Goal: Communication & Community: Participate in discussion

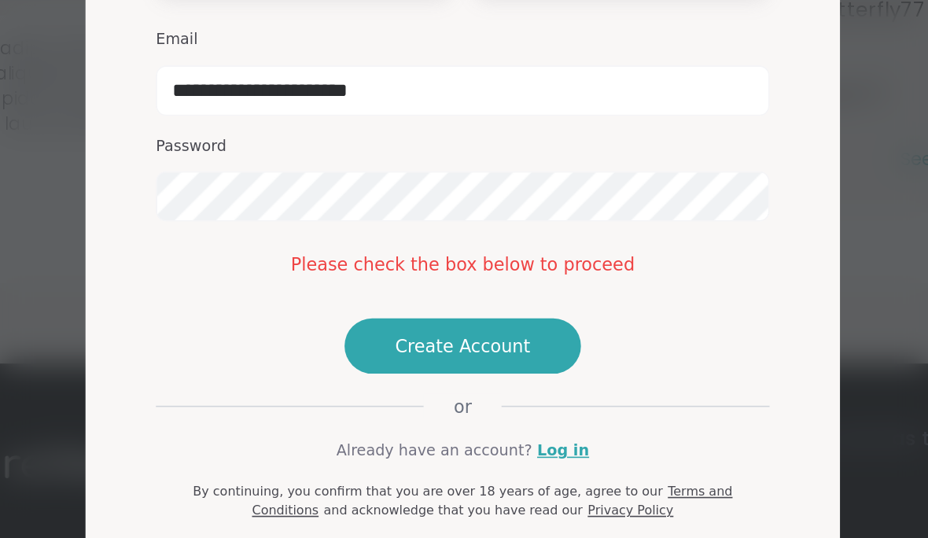
click at [422, 372] on span "Create Account" at bounding box center [464, 380] width 85 height 16
click at [511, 438] on link "Log in" at bounding box center [527, 445] width 32 height 14
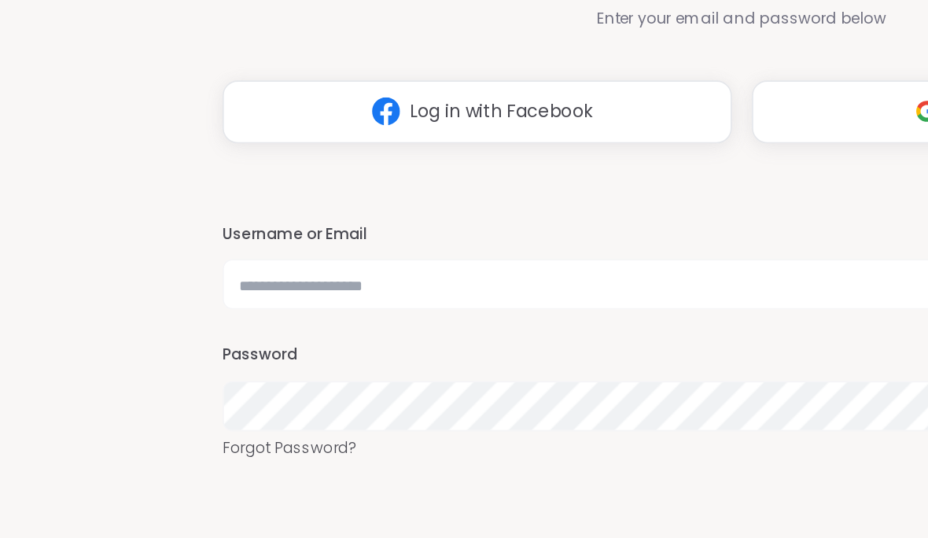
click at [347, 264] on h3 "Username or Email" at bounding box center [464, 270] width 650 height 13
click at [519, 174] on button "Log in with Google" at bounding box center [630, 193] width 319 height 39
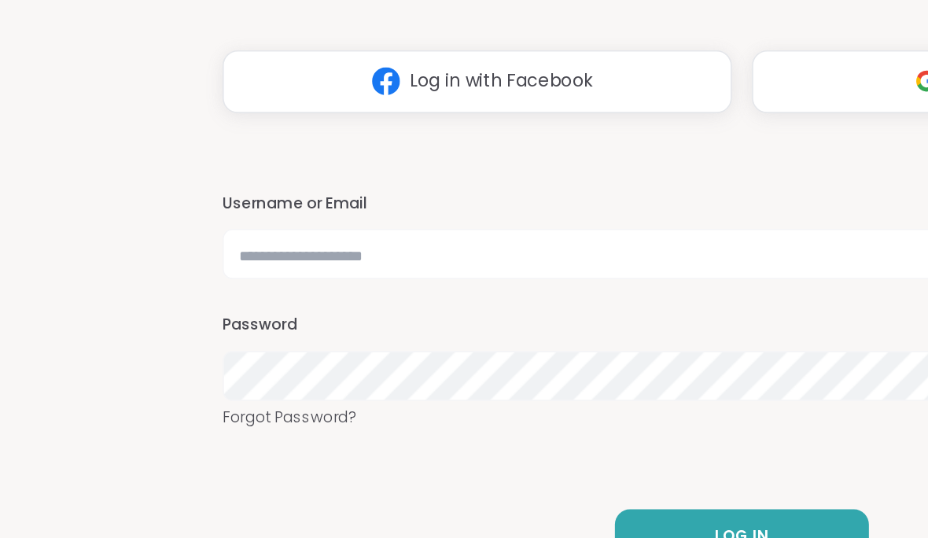
click at [420, 174] on button "Log in with Facebook" at bounding box center [298, 193] width 319 height 39
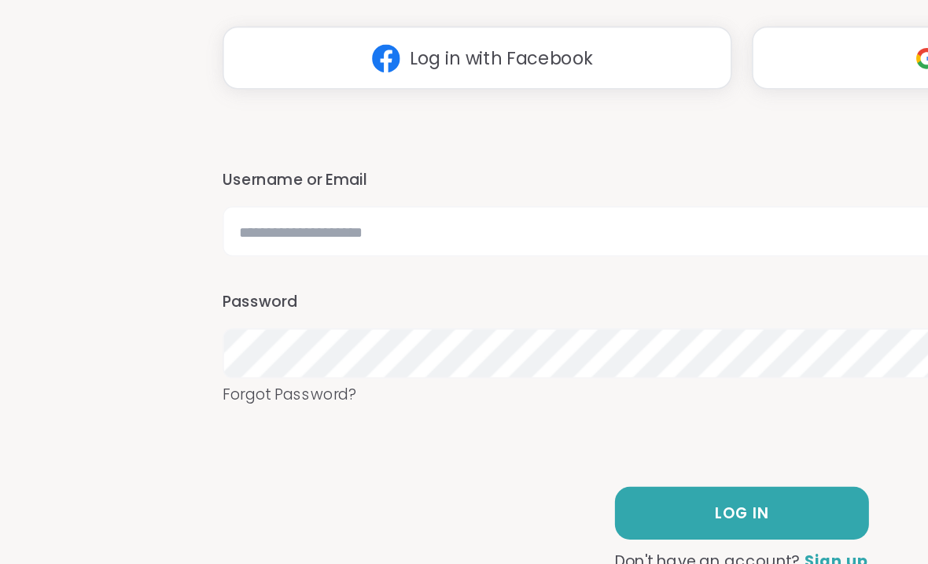
click at [369, 198] on span "Log in with Facebook" at bounding box center [314, 206] width 114 height 17
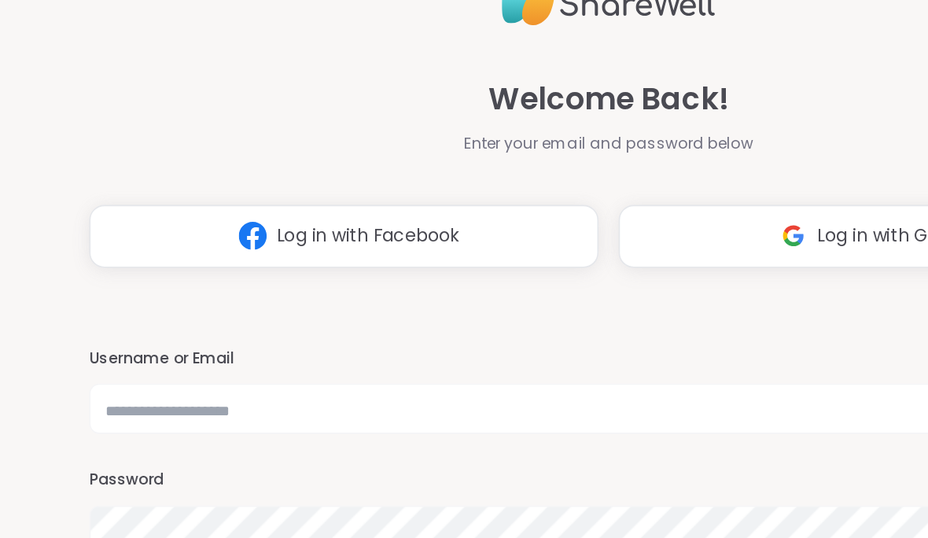
click at [565, 179] on img at bounding box center [580, 193] width 30 height 29
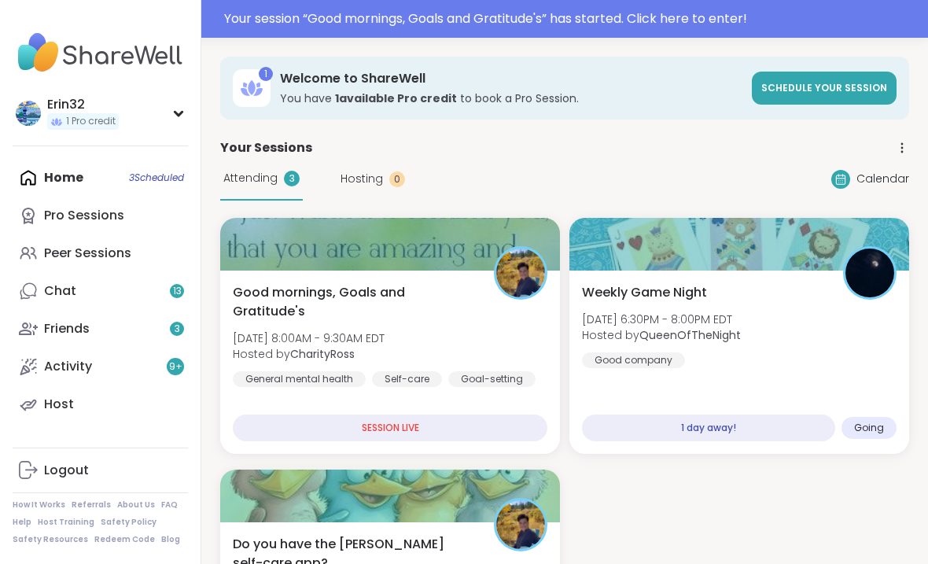
click at [71, 181] on div "Home 3 Scheduled Pro Sessions Peer Sessions Chat 13 Friends 3 Activity 9 + Host" at bounding box center [100, 291] width 175 height 264
click at [48, 183] on div "Home 3 Scheduled Pro Sessions Peer Sessions Chat 13 Friends 3 Activity 9 + Host" at bounding box center [100, 291] width 175 height 264
click at [489, 379] on div "Good mornings, Goals and Gratitude's Mon, Sep 08 | 8:00AM - 9:30AM EDT Hosted b…" at bounding box center [390, 362] width 340 height 183
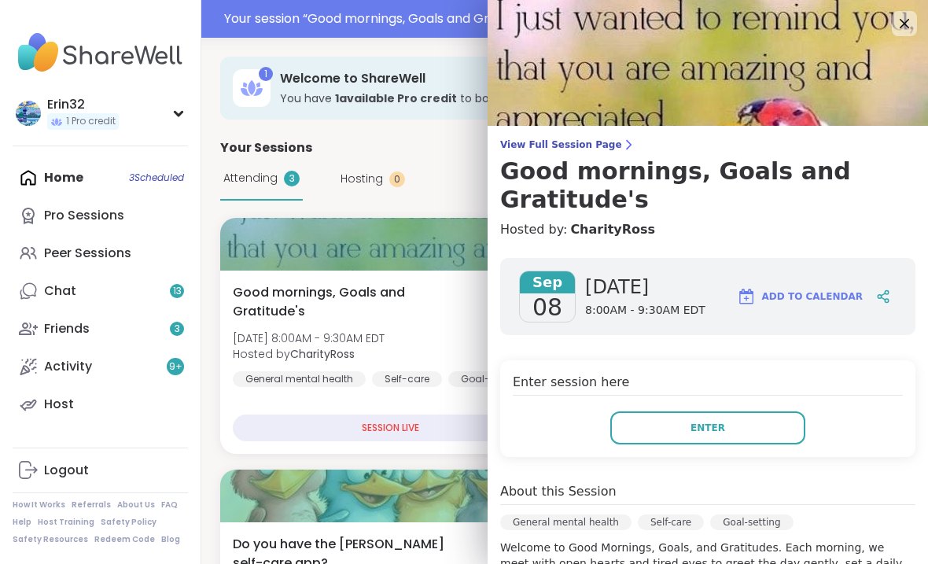
click at [733, 433] on button "Enter" at bounding box center [708, 428] width 195 height 33
click at [615, 389] on h4 "Enter session here" at bounding box center [708, 384] width 390 height 23
click at [721, 429] on span "Enter" at bounding box center [708, 428] width 35 height 14
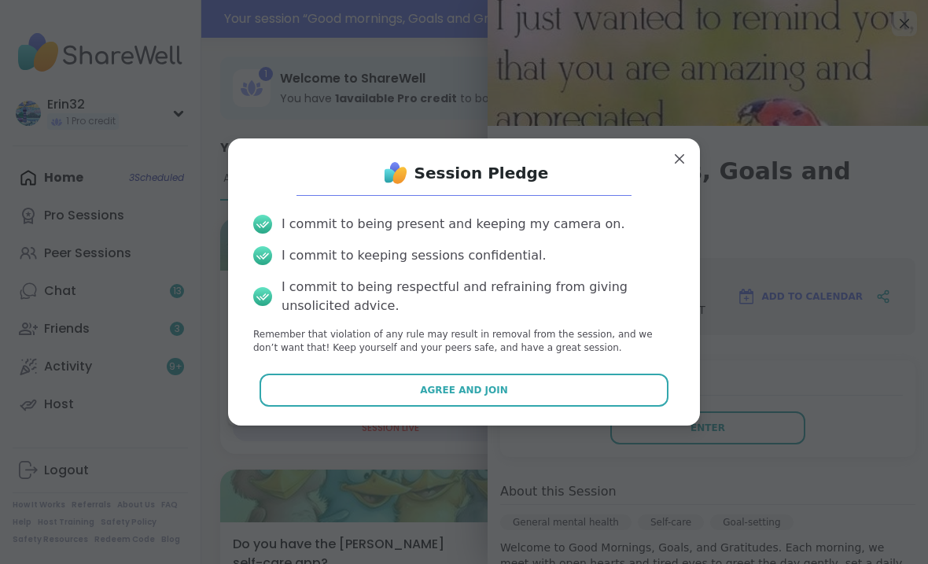
click at [633, 391] on button "Agree and Join" at bounding box center [465, 390] width 410 height 33
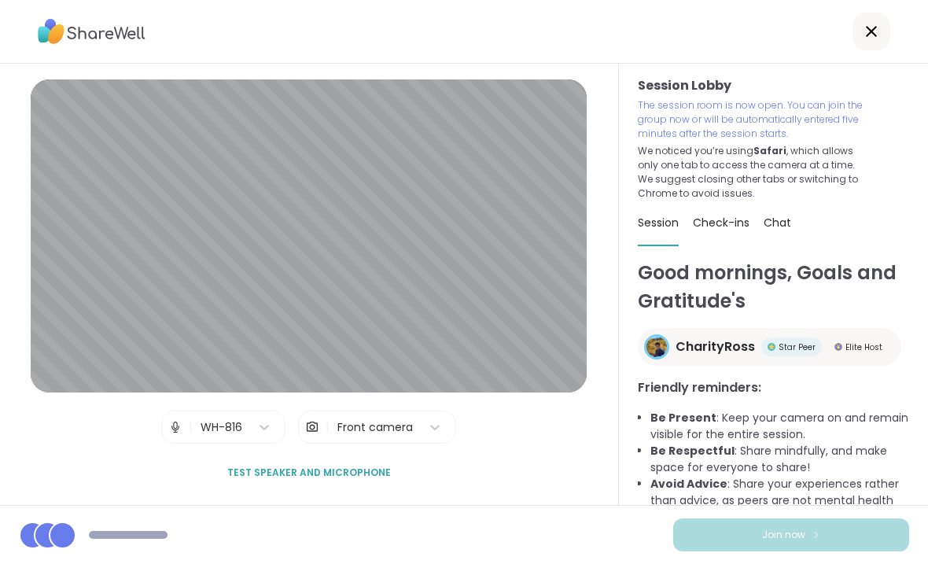
click at [830, 537] on button "Join now" at bounding box center [792, 535] width 236 height 33
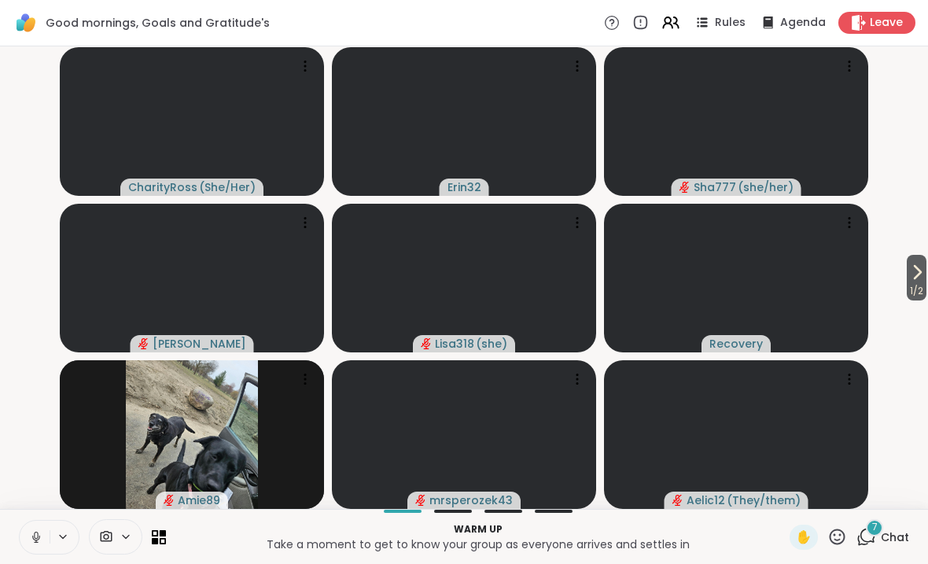
click at [893, 537] on span "Chat" at bounding box center [895, 538] width 28 height 16
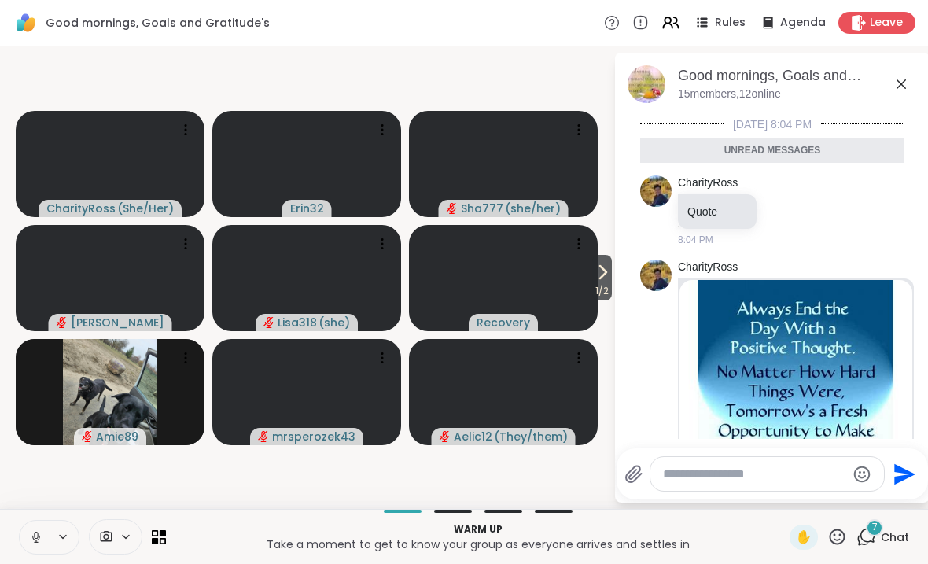
scroll to position [971, 0]
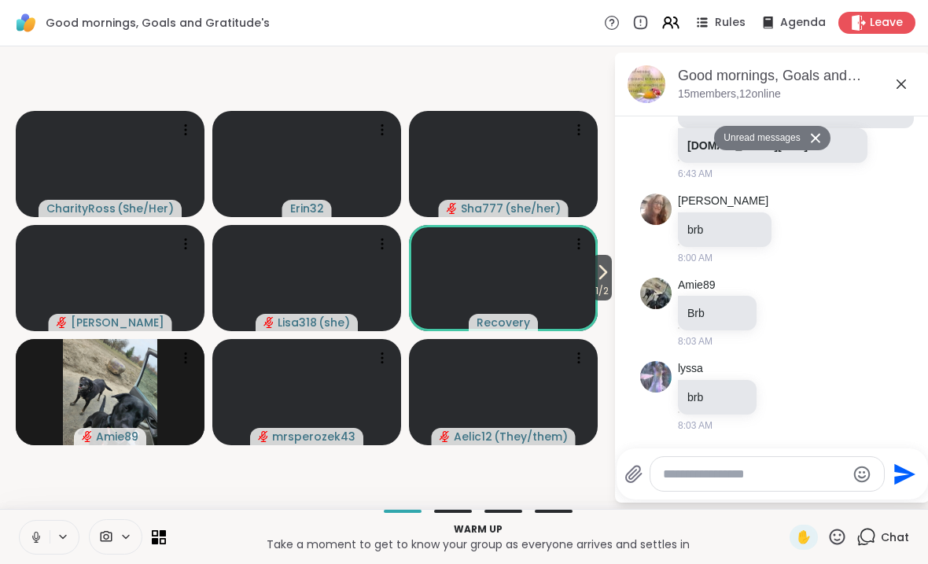
click at [908, 76] on icon at bounding box center [901, 84] width 19 height 19
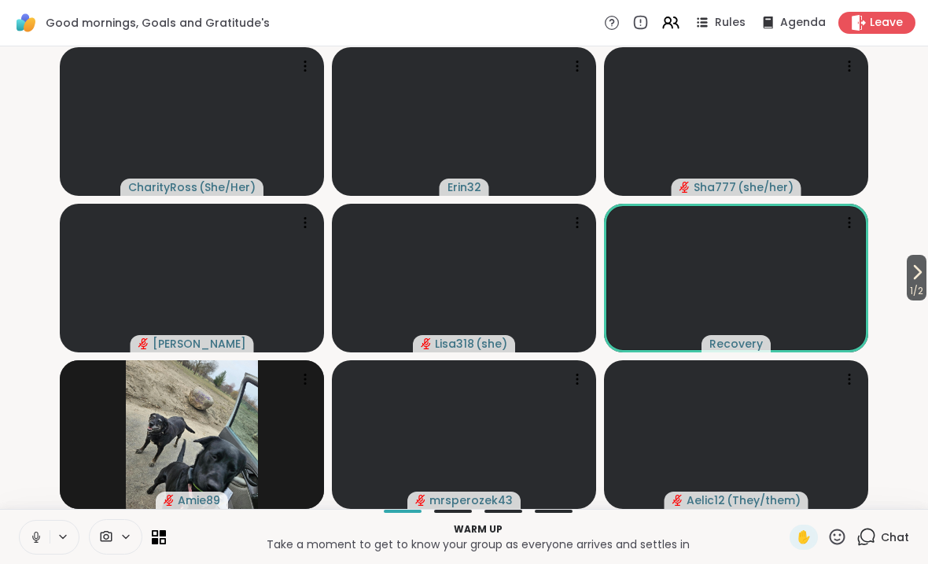
click at [835, 533] on icon at bounding box center [838, 537] width 20 height 20
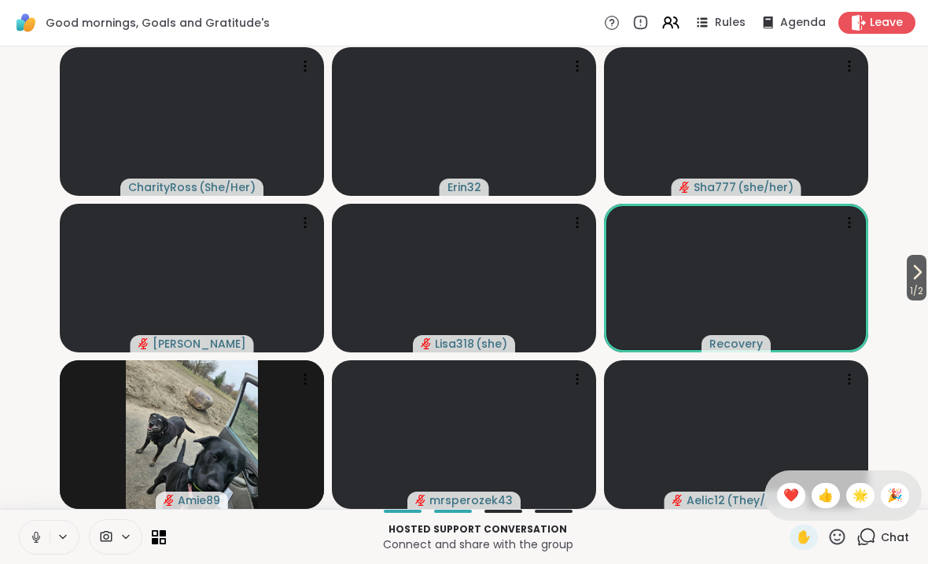
click at [899, 501] on span "🎉" at bounding box center [896, 495] width 16 height 19
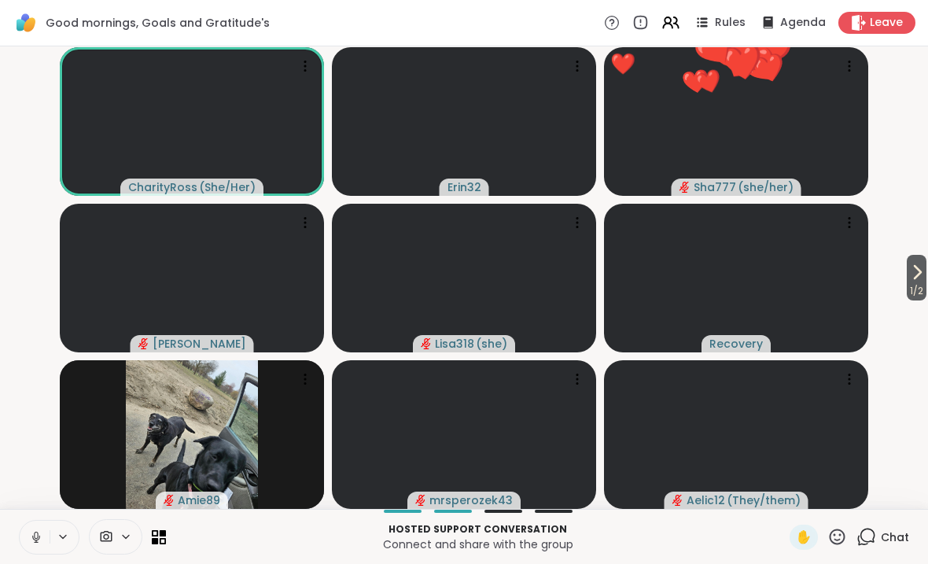
click at [845, 537] on icon at bounding box center [838, 537] width 20 height 20
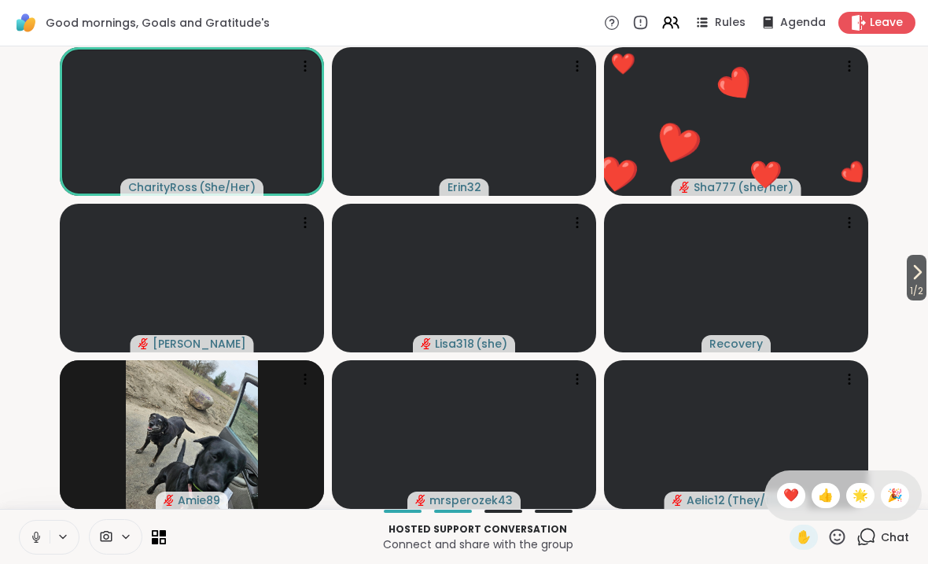
click at [803, 495] on div "❤️" at bounding box center [791, 495] width 28 height 25
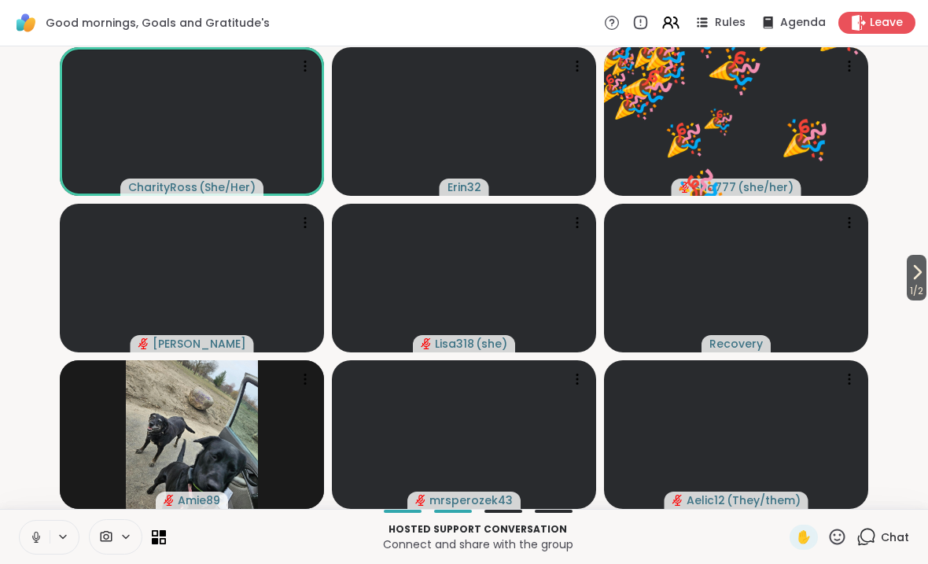
click at [810, 537] on span "✋" at bounding box center [804, 537] width 16 height 19
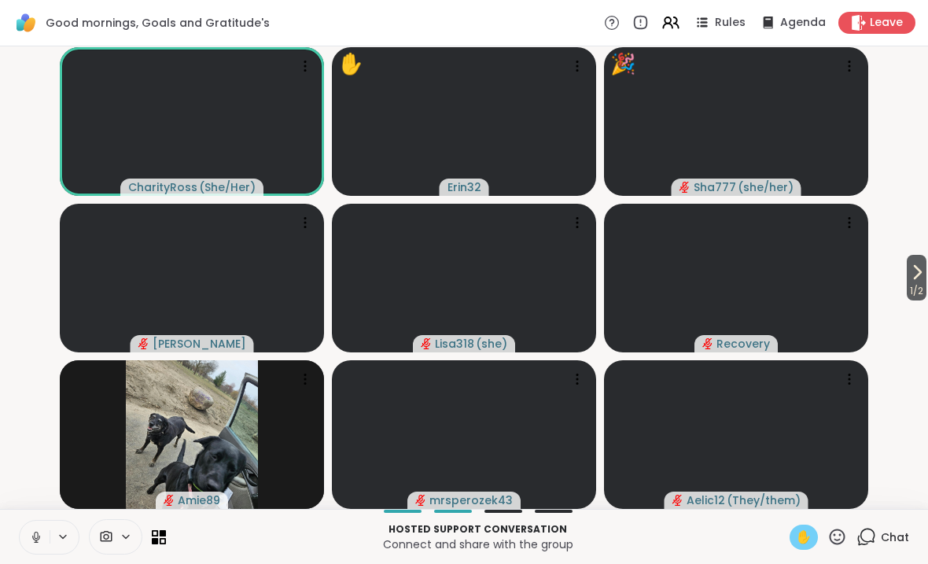
click at [818, 537] on div "✋" at bounding box center [804, 537] width 28 height 25
click at [847, 536] on icon at bounding box center [838, 537] width 20 height 20
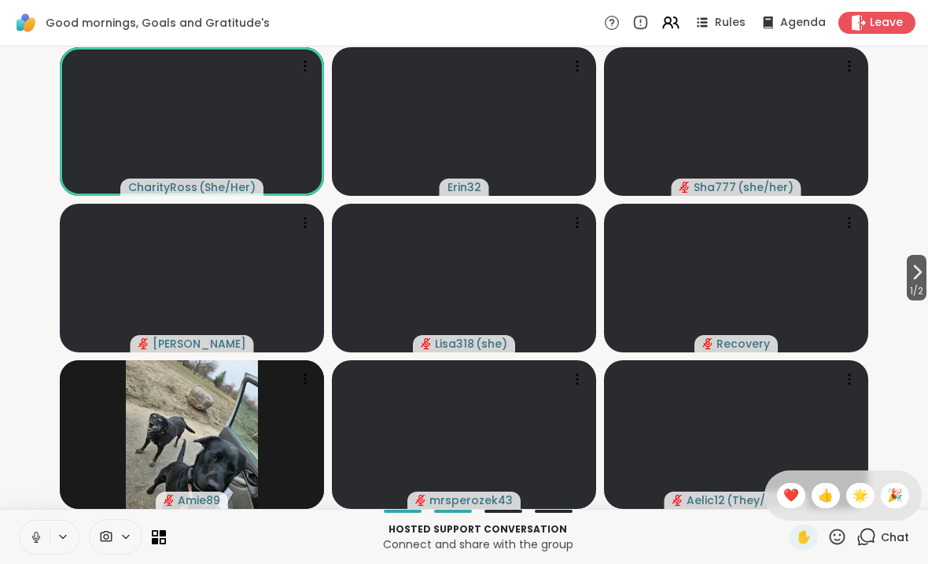
click at [872, 495] on div "🌟" at bounding box center [861, 495] width 28 height 25
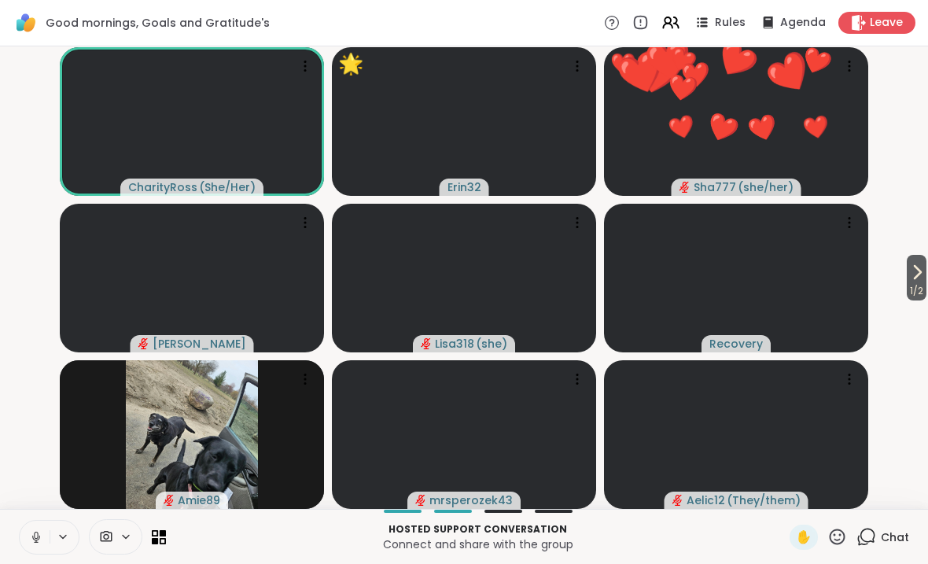
click at [46, 537] on button at bounding box center [35, 537] width 30 height 33
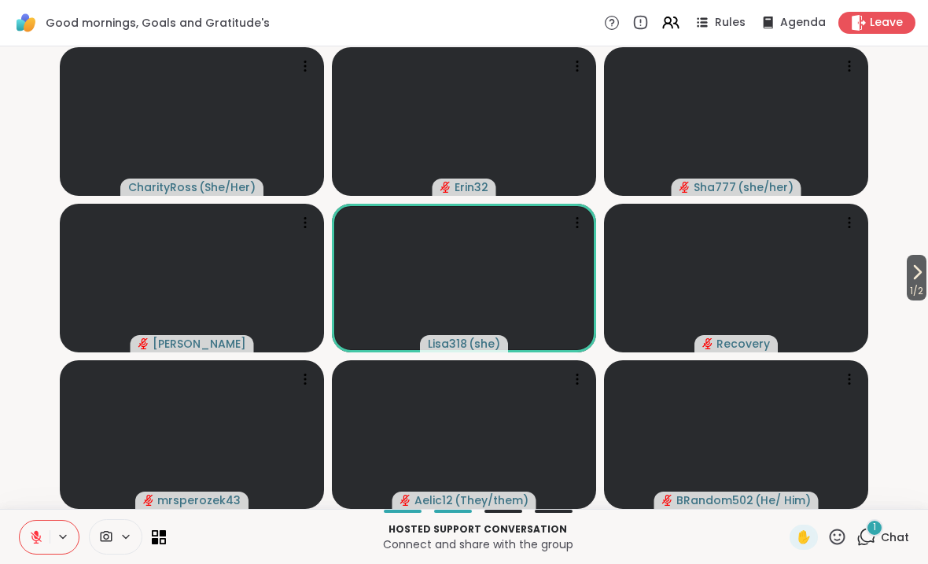
click at [899, 533] on span "Chat" at bounding box center [895, 538] width 28 height 16
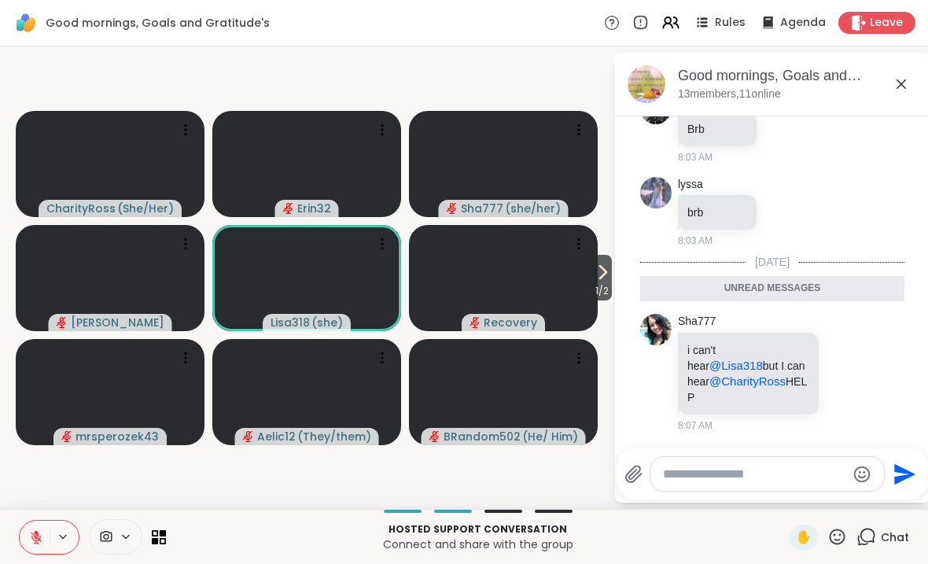
scroll to position [1124, 0]
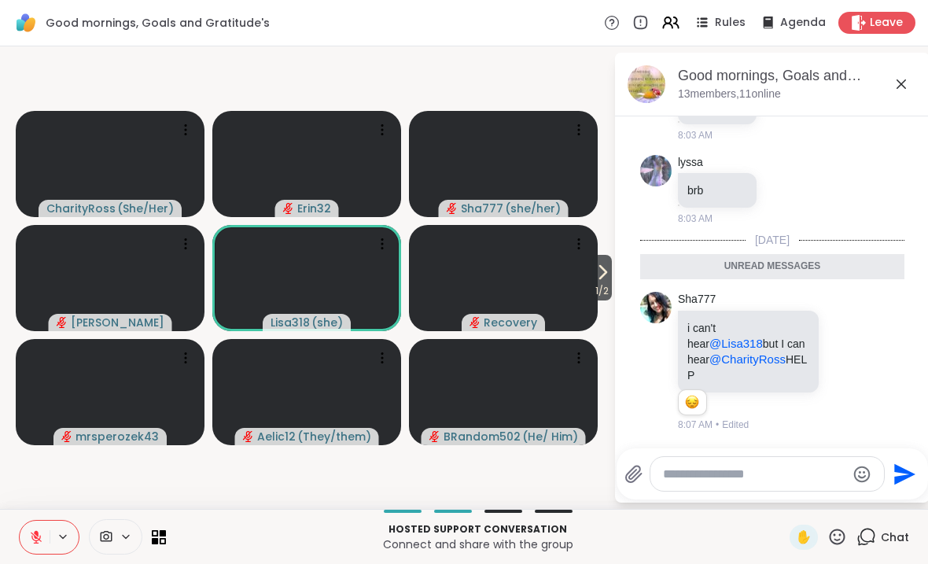
click at [910, 79] on icon at bounding box center [901, 84] width 19 height 19
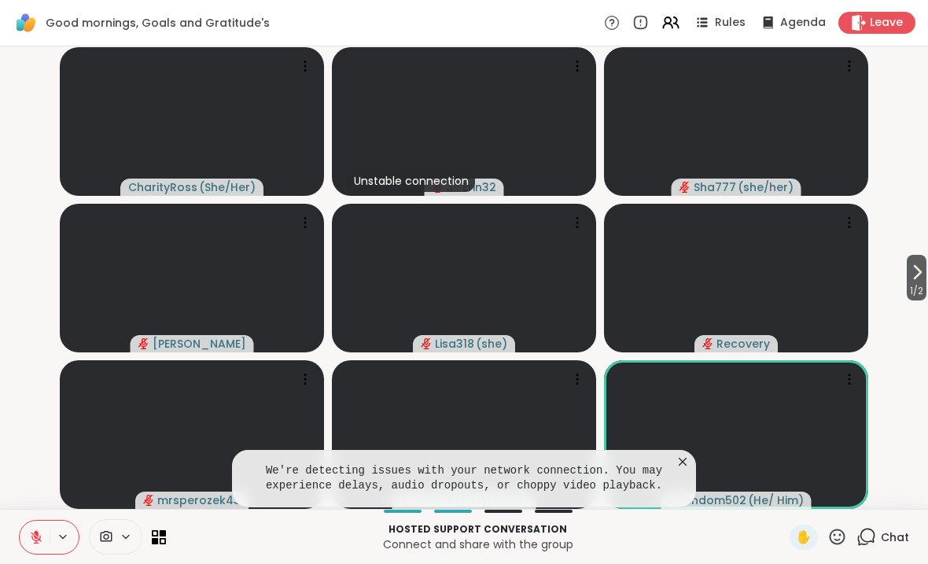
click at [678, 460] on icon at bounding box center [683, 462] width 16 height 16
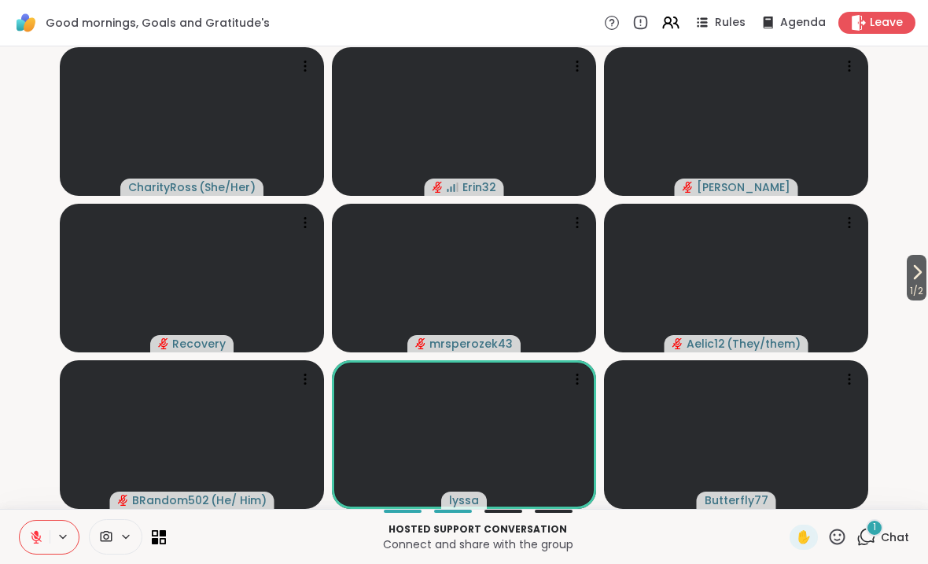
click at [919, 286] on span "1 / 2" at bounding box center [917, 291] width 20 height 19
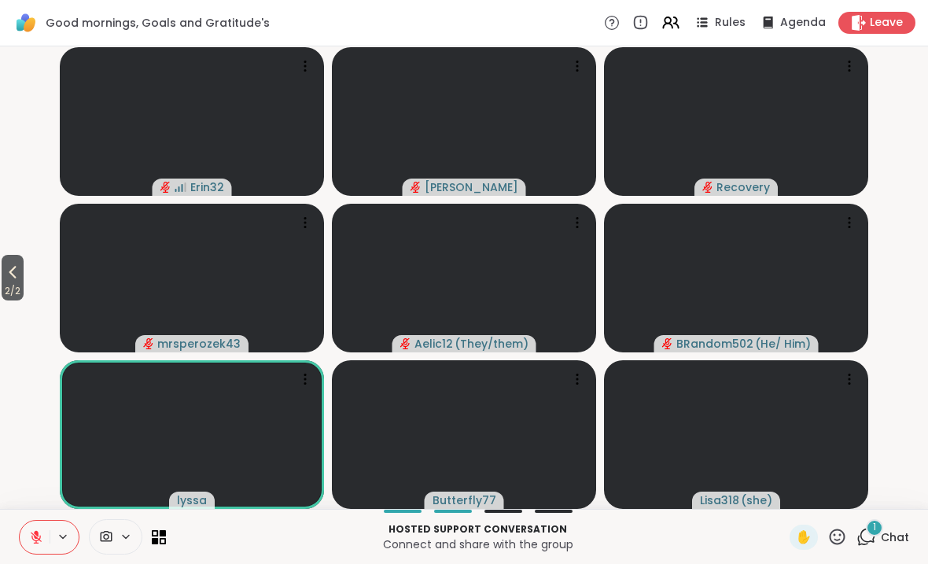
click at [6, 263] on icon at bounding box center [12, 272] width 19 height 19
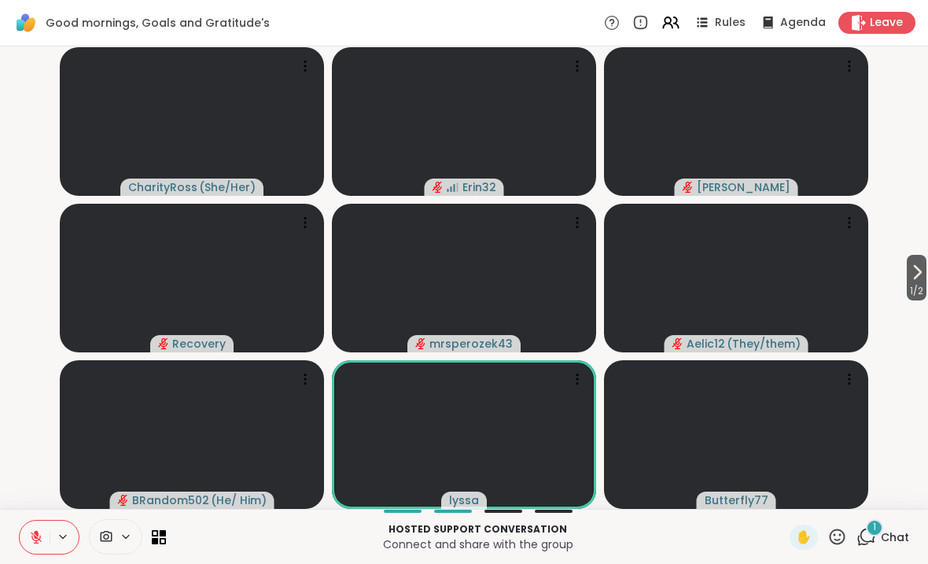
click at [902, 526] on div "1 Chat" at bounding box center [883, 537] width 53 height 25
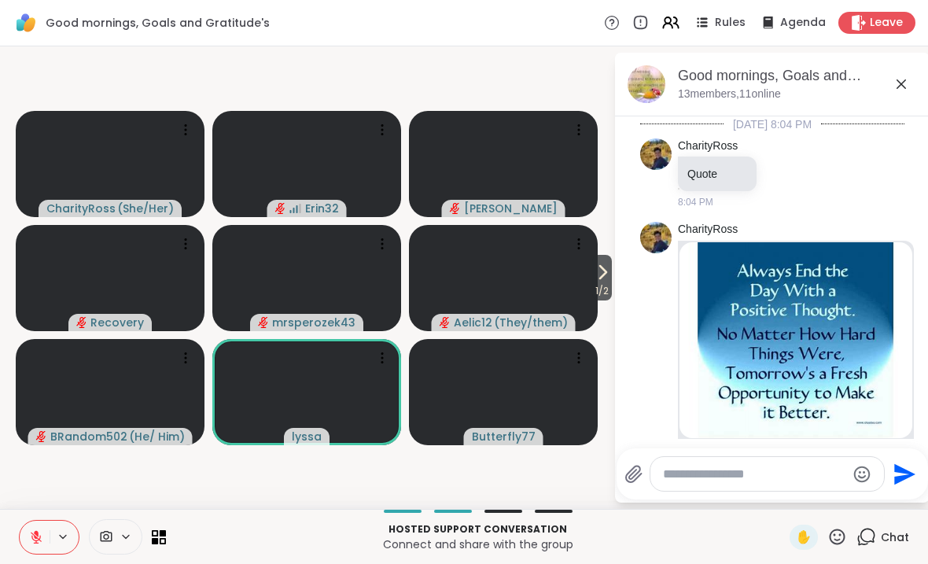
scroll to position [1541, 0]
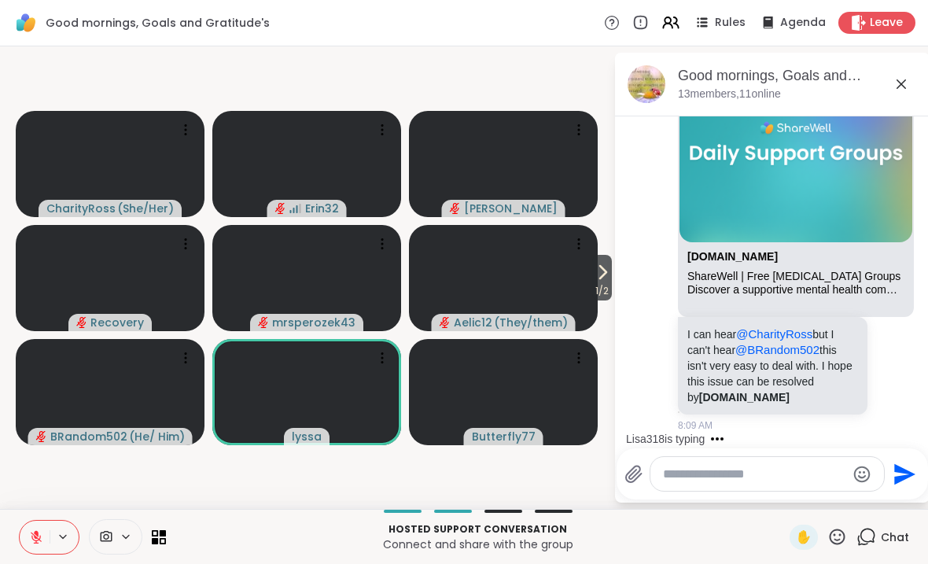
copy link "com"
click at [917, 81] on div "Good mornings, Goals and Gratitude's , [DATE]" at bounding box center [797, 76] width 239 height 20
click at [895, 93] on icon at bounding box center [901, 84] width 19 height 19
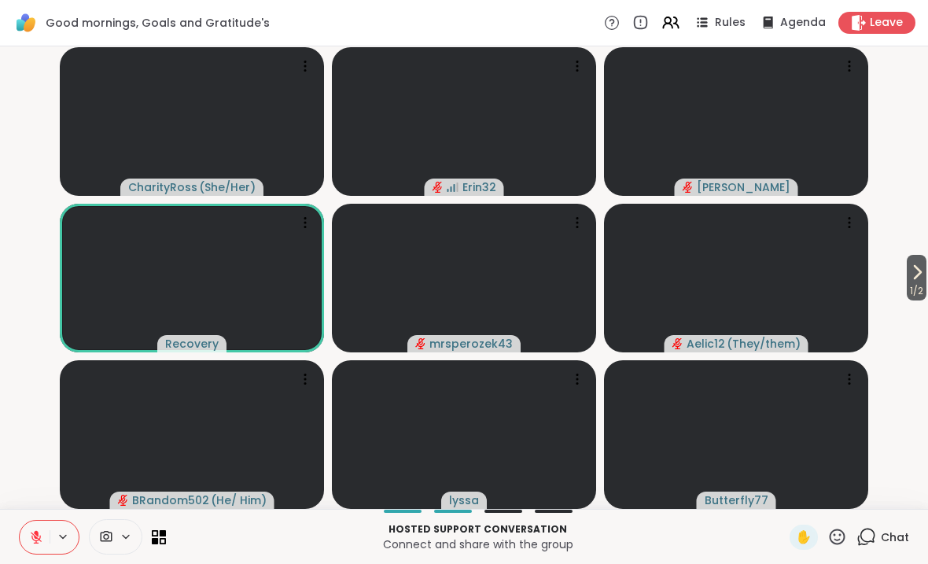
click at [926, 292] on span "1 / 2" at bounding box center [917, 291] width 20 height 19
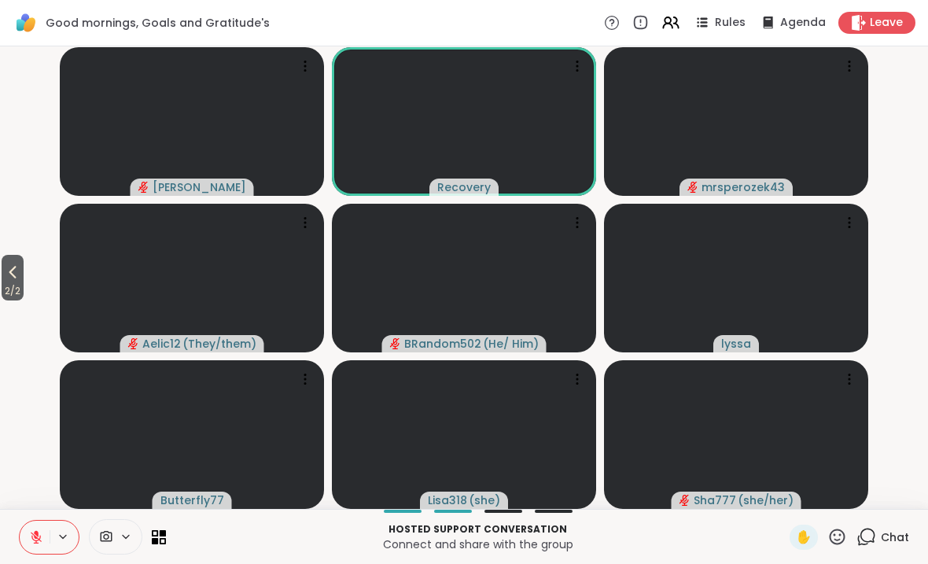
click at [10, 256] on button "2 / 2" at bounding box center [13, 278] width 22 height 46
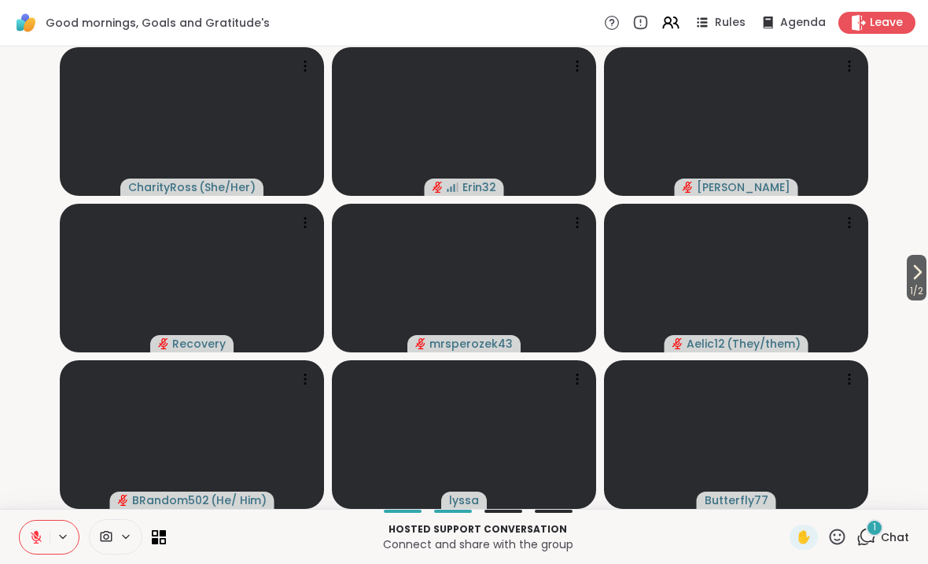
click at [903, 533] on span "Chat" at bounding box center [895, 538] width 28 height 16
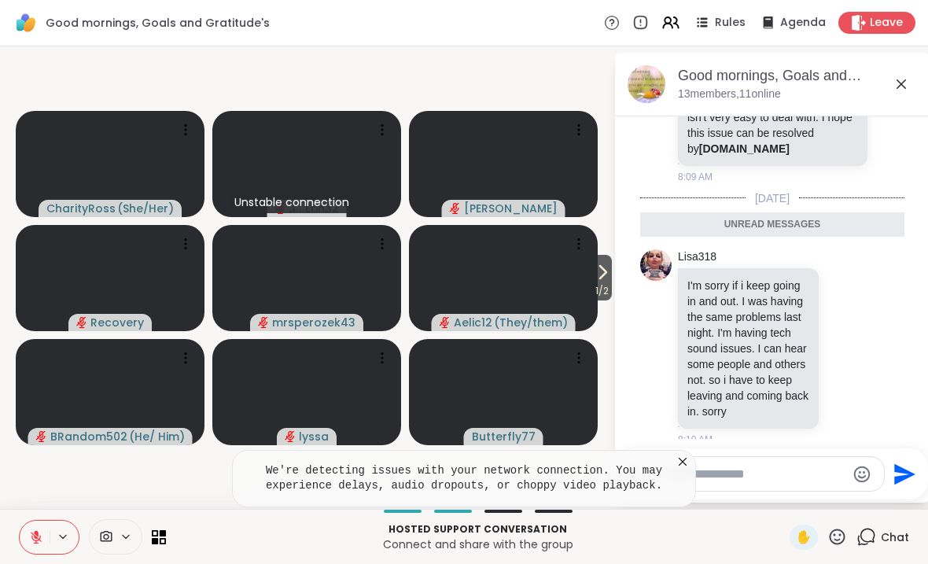
scroll to position [1733, 0]
click at [921, 73] on div "Good mornings, Goals and Gratitude's , [DATE] members, 11 online" at bounding box center [772, 85] width 315 height 64
click at [910, 83] on icon at bounding box center [901, 84] width 19 height 19
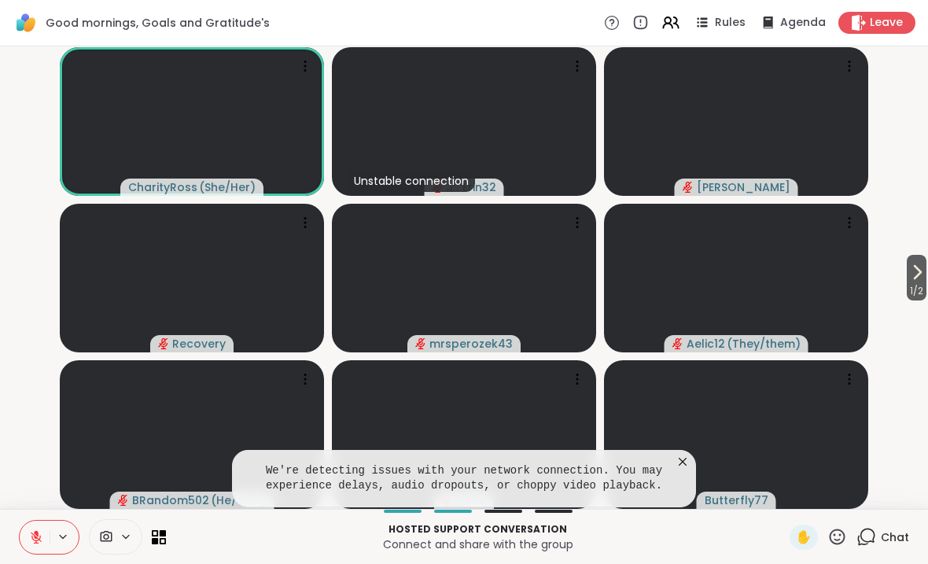
click at [690, 464] on icon at bounding box center [683, 462] width 16 height 16
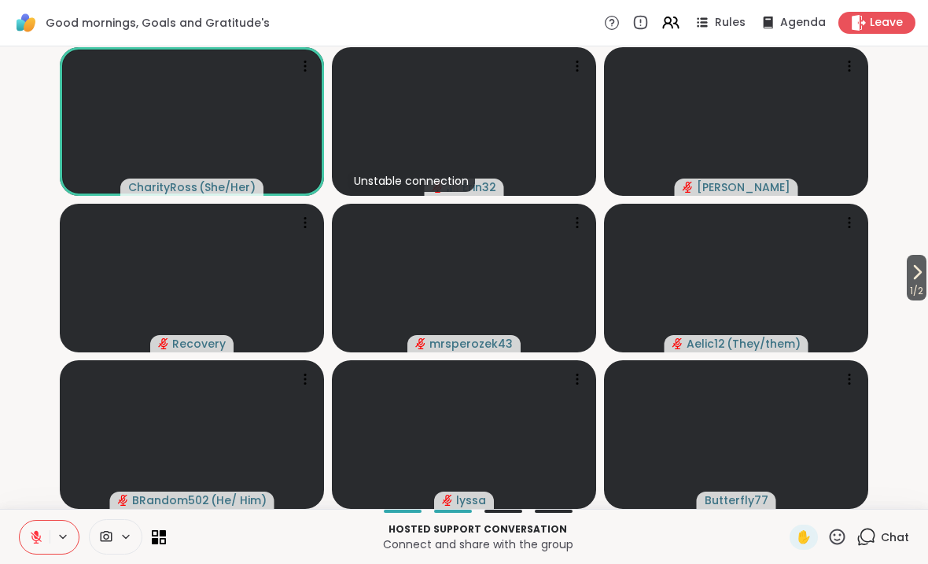
click at [902, 534] on span "Chat" at bounding box center [895, 538] width 28 height 16
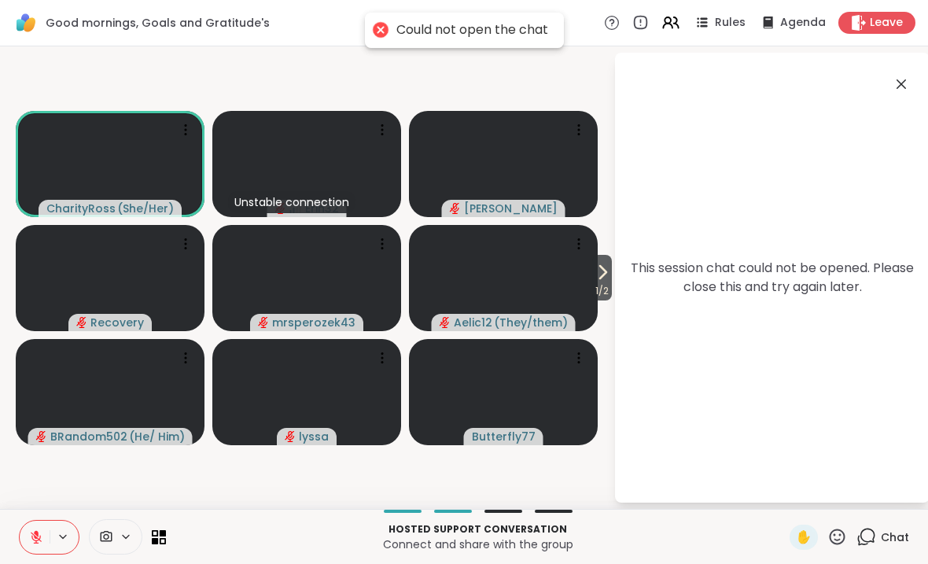
click at [904, 90] on icon at bounding box center [901, 84] width 19 height 19
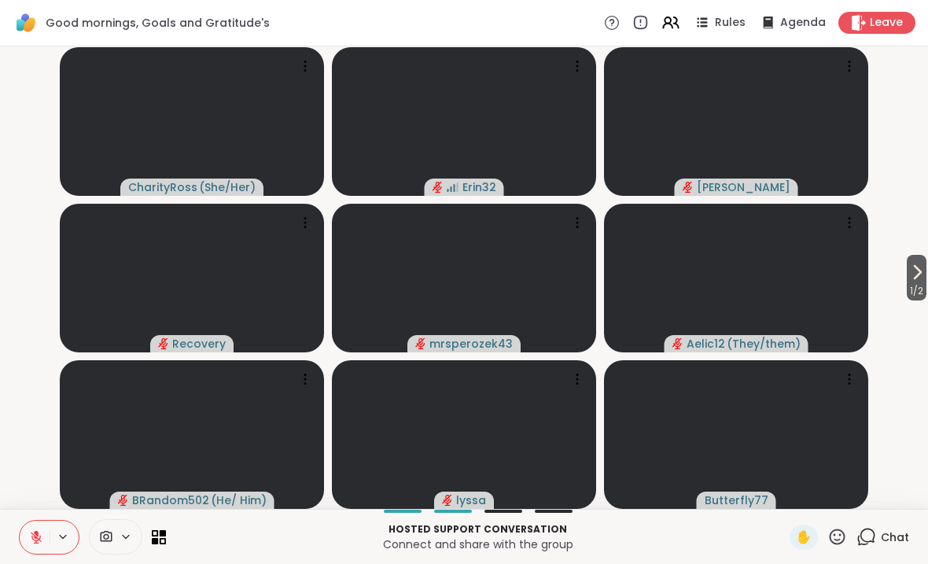
click at [921, 290] on span "1 / 2" at bounding box center [917, 291] width 20 height 19
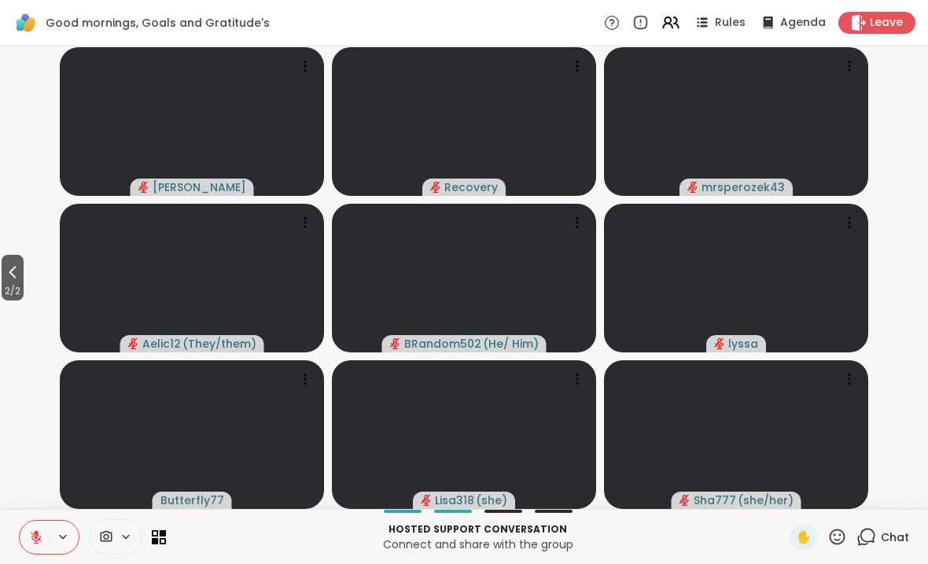
click at [15, 282] on span "2 / 2" at bounding box center [13, 291] width 22 height 19
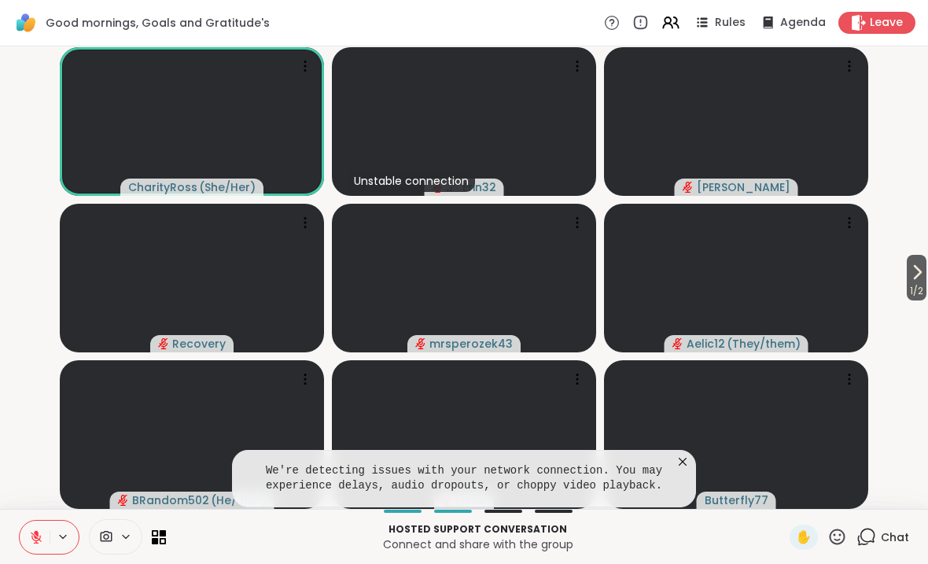
click at [685, 463] on icon at bounding box center [683, 462] width 16 height 16
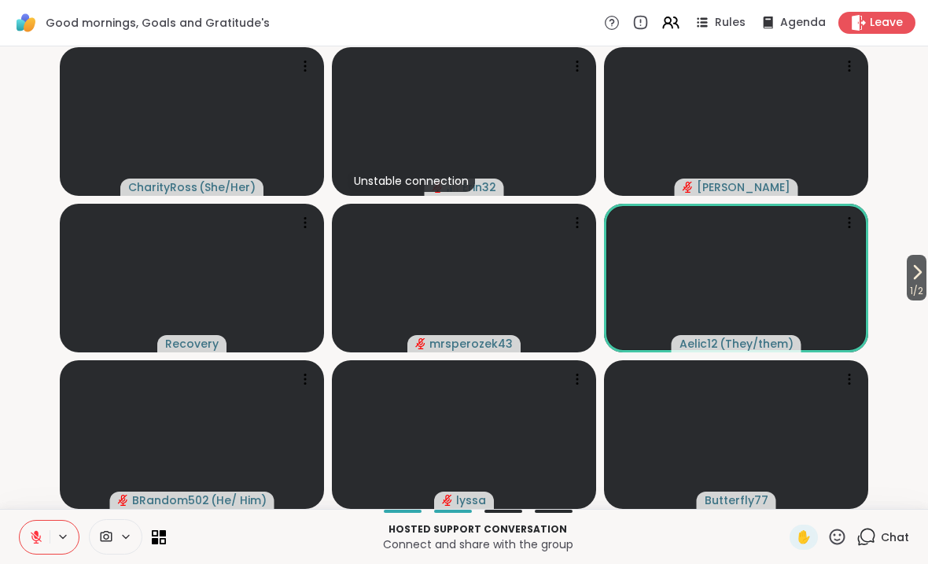
click at [920, 286] on span "1 / 2" at bounding box center [917, 291] width 20 height 19
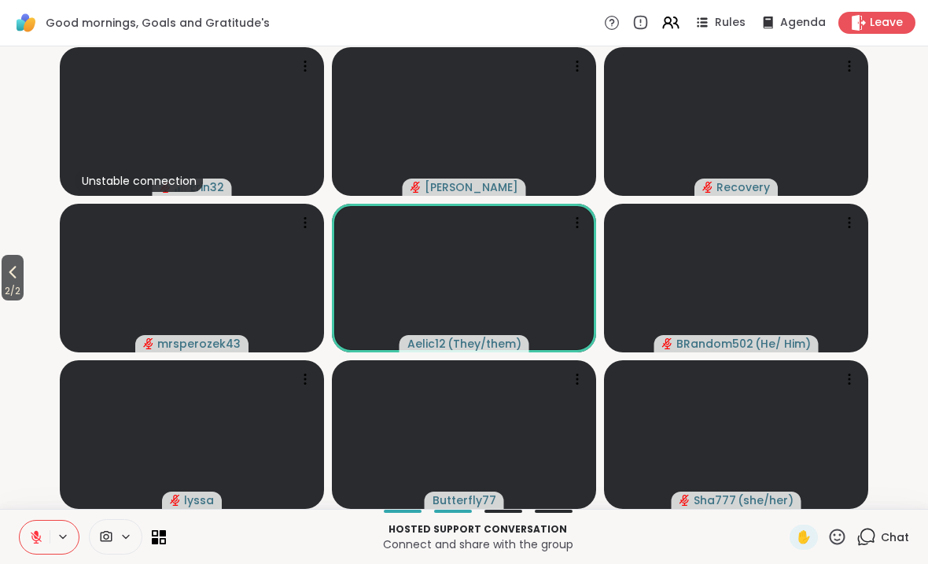
click at [17, 277] on icon at bounding box center [12, 272] width 7 height 13
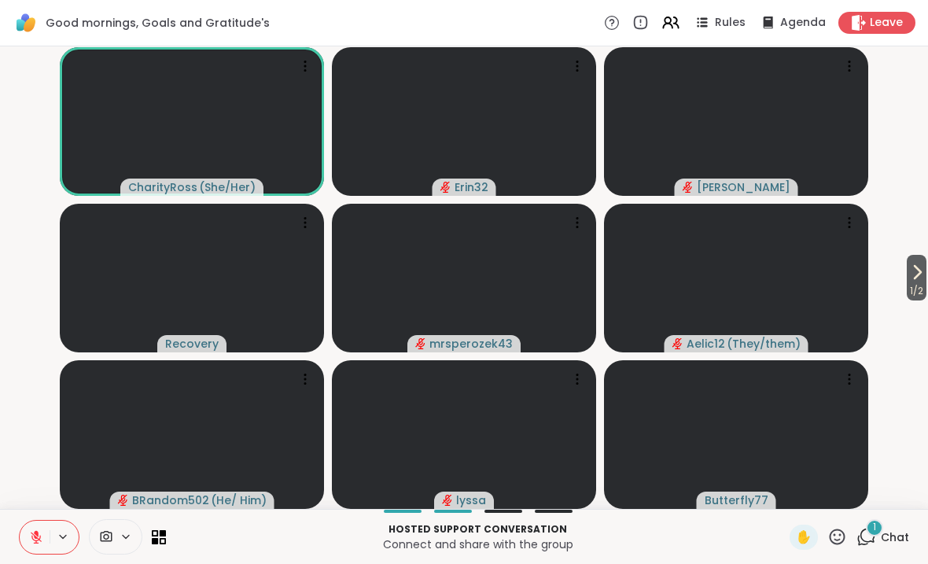
click at [895, 537] on span "Chat" at bounding box center [895, 538] width 28 height 16
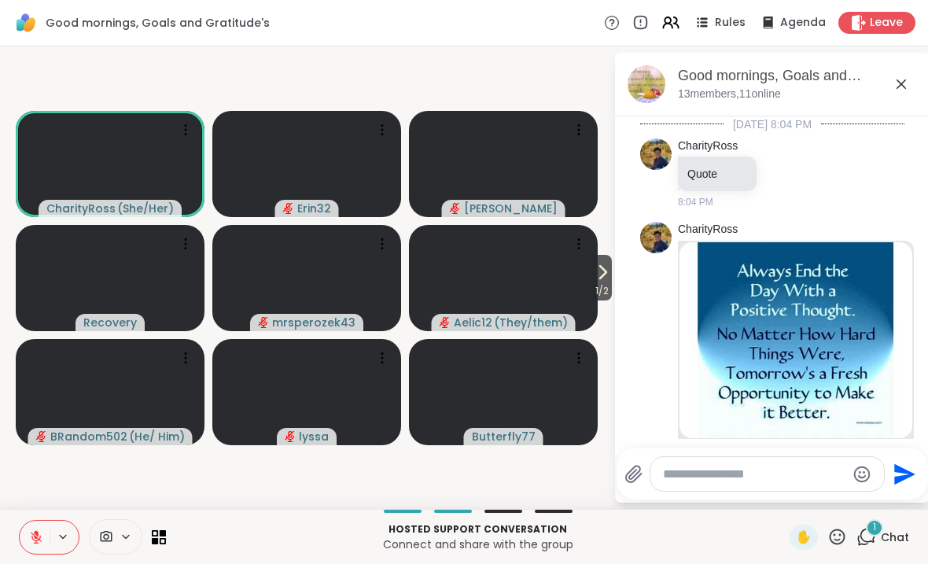
scroll to position [1912, 0]
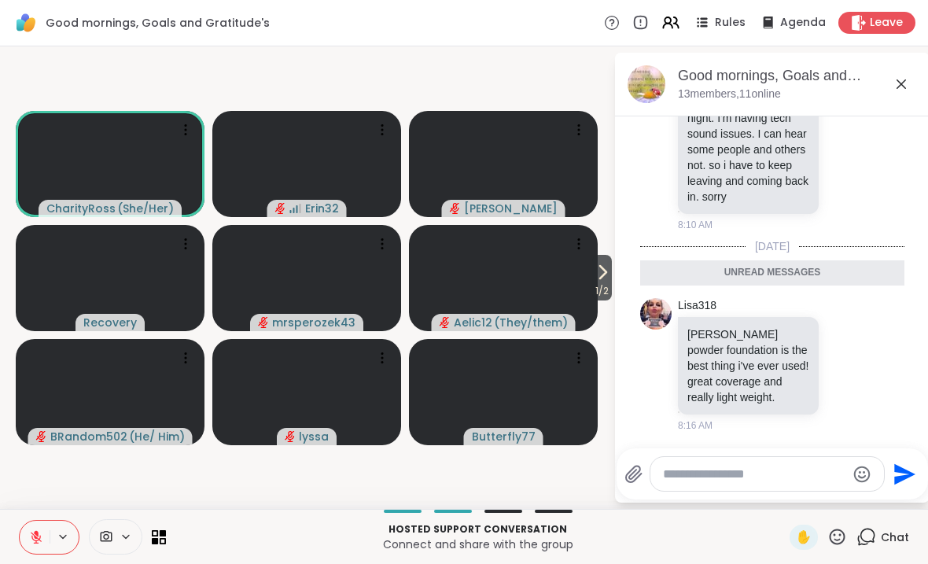
click at [921, 96] on div "Good mornings, Goals and Gratitude's , [DATE] members, 11 online" at bounding box center [772, 85] width 315 height 64
click at [909, 83] on icon at bounding box center [901, 84] width 19 height 19
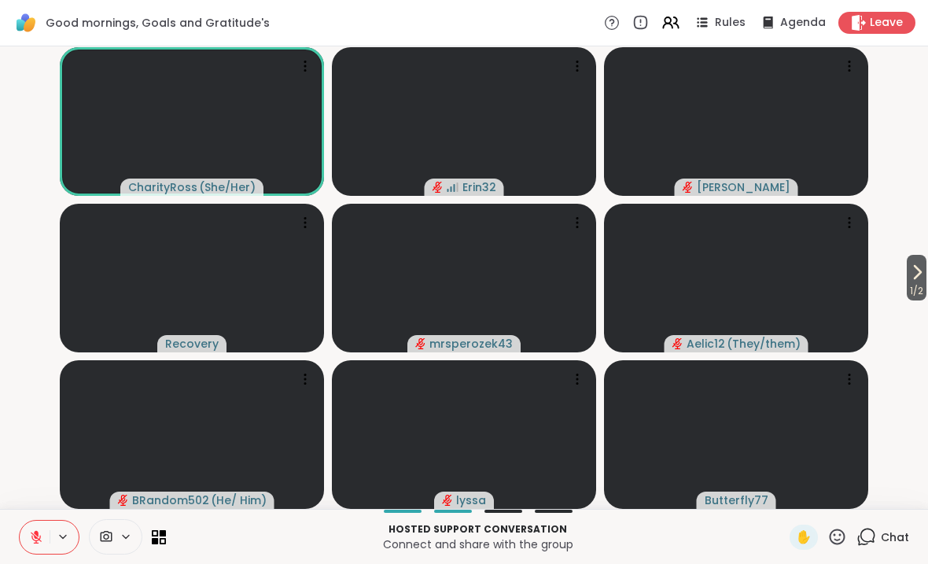
click at [922, 289] on span "1 / 2" at bounding box center [917, 291] width 20 height 19
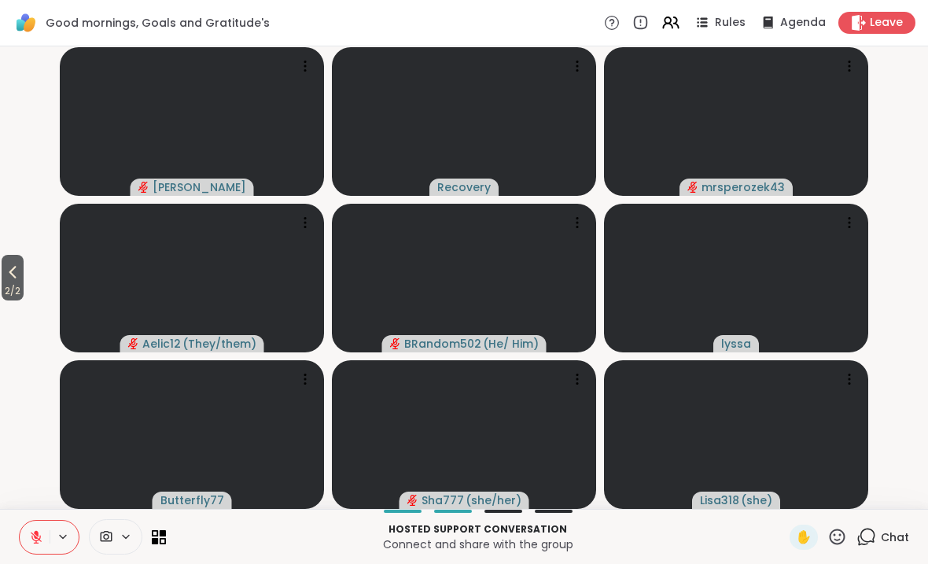
click at [19, 283] on span "2 / 2" at bounding box center [13, 291] width 22 height 19
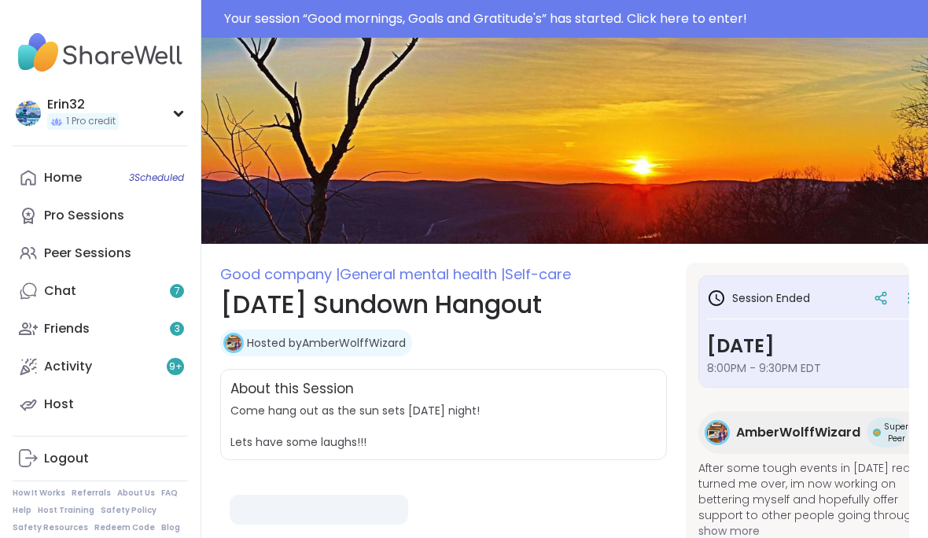
click at [66, 182] on div "Home 3 Scheduled" at bounding box center [63, 177] width 38 height 17
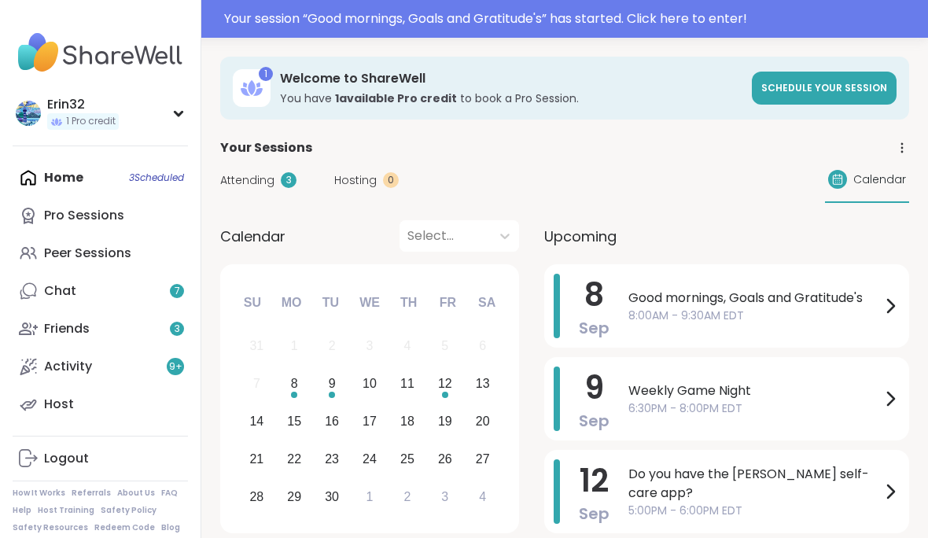
click at [726, 24] on div "Your session “ Good mornings, Goals and Gratitude's ” has started. Click here t…" at bounding box center [571, 18] width 695 height 19
click at [717, 24] on div at bounding box center [464, 19] width 928 height 38
click at [741, 23] on div "Your session “ Good mornings, Goals and Gratitude's ” has started. Click here t…" at bounding box center [571, 18] width 695 height 19
click at [696, 24] on div at bounding box center [464, 19] width 928 height 38
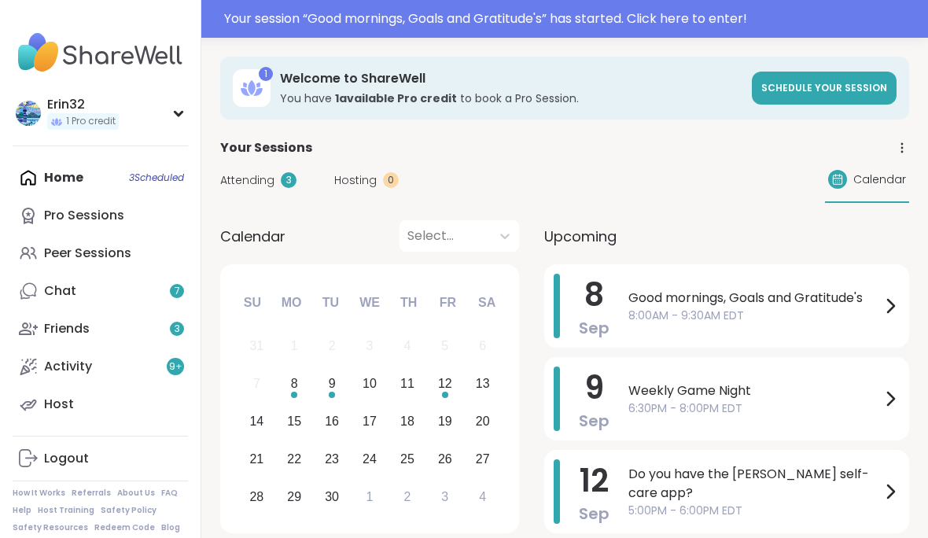
click at [706, 24] on div at bounding box center [464, 19] width 928 height 38
click at [711, 23] on div at bounding box center [464, 19] width 928 height 38
click at [794, 320] on span "8:00AM - 9:30AM EDT" at bounding box center [755, 316] width 253 height 17
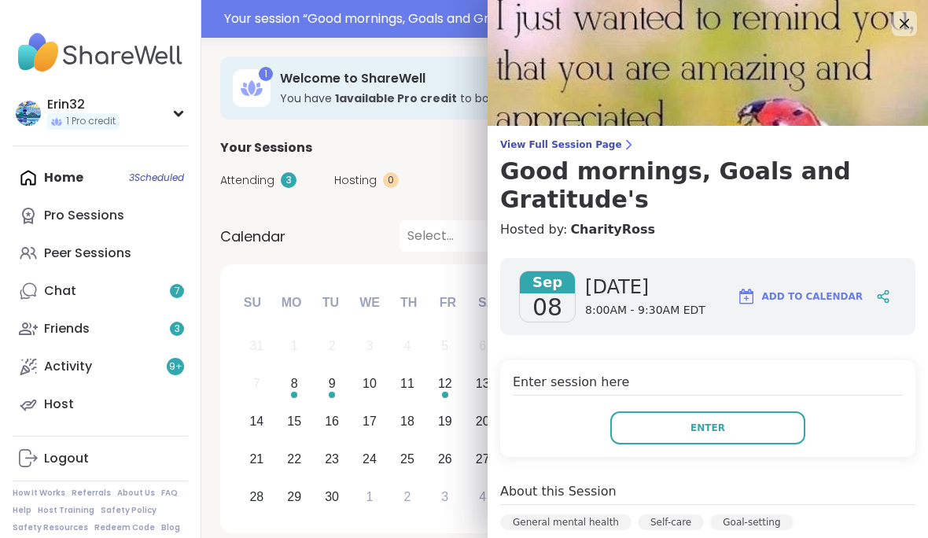
click at [731, 419] on button "Enter" at bounding box center [708, 428] width 195 height 33
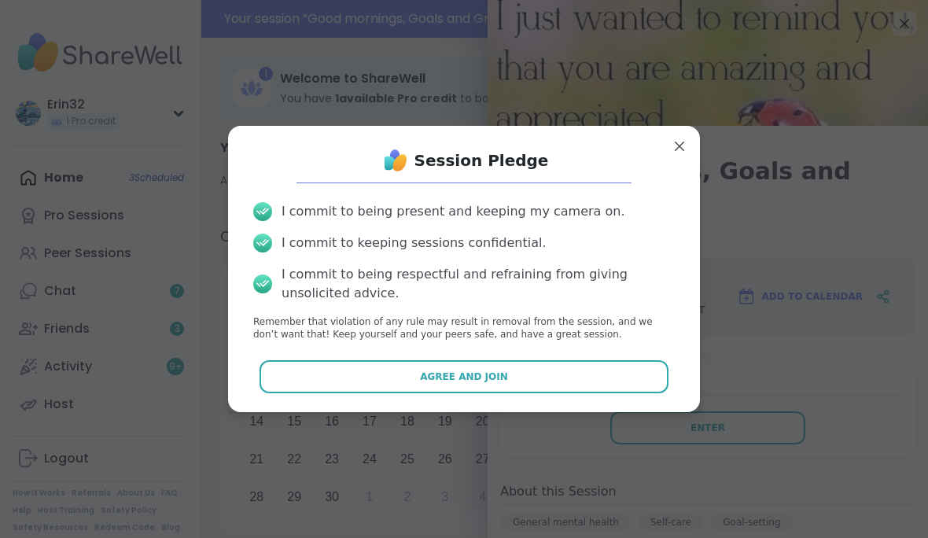
click at [637, 382] on button "Agree and Join" at bounding box center [465, 376] width 410 height 33
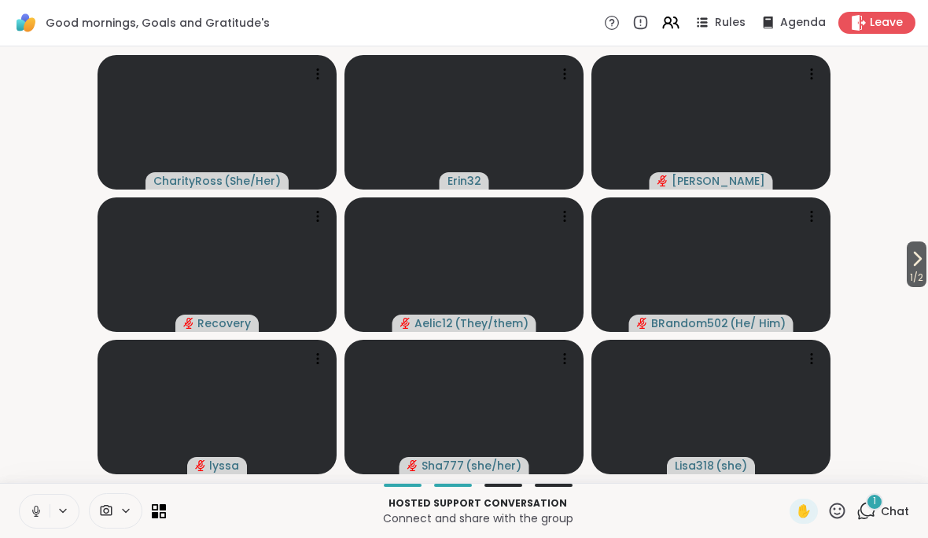
click at [32, 514] on icon at bounding box center [36, 511] width 14 height 14
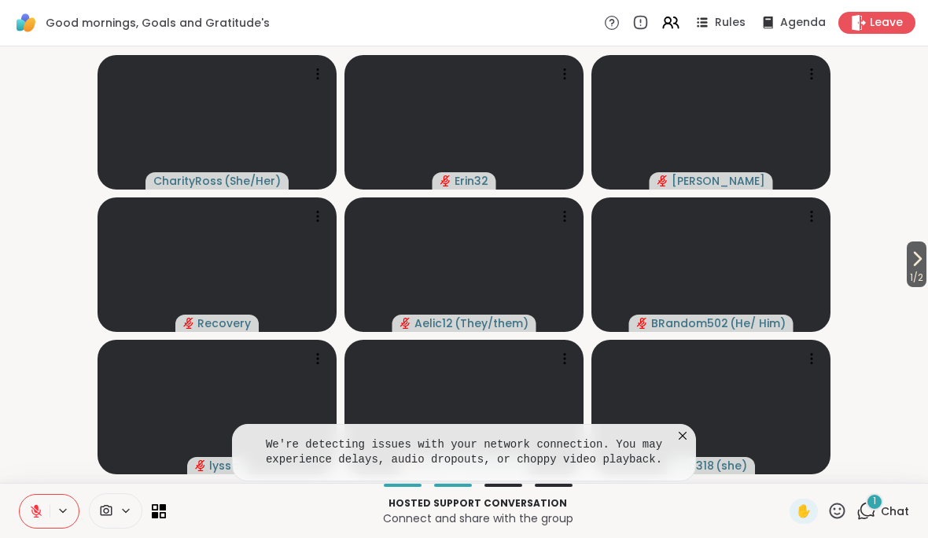
click at [687, 453] on div "We're detecting issues with your network connection. You may experience delays,…" at bounding box center [464, 452] width 464 height 57
click at [683, 431] on icon at bounding box center [683, 436] width 16 height 16
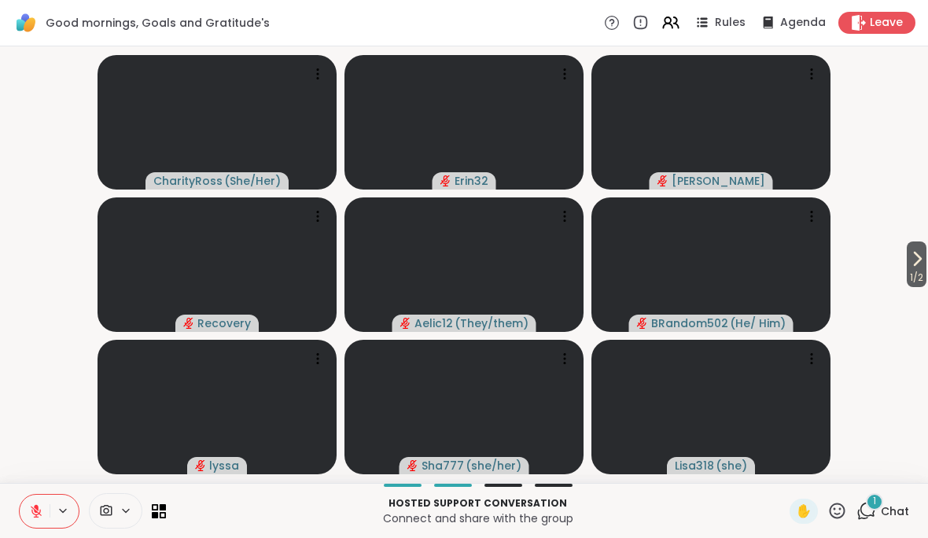
click at [891, 511] on span "Chat" at bounding box center [895, 512] width 28 height 16
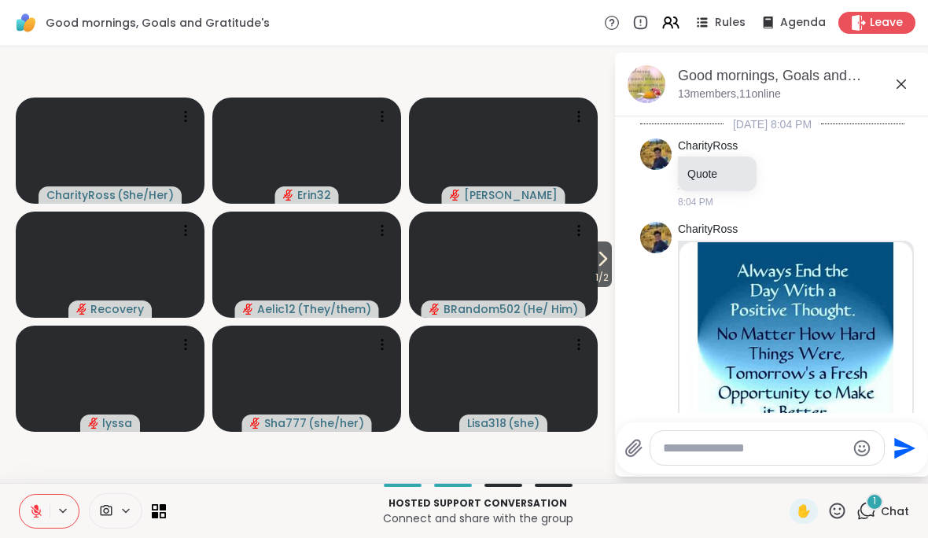
scroll to position [2132, 0]
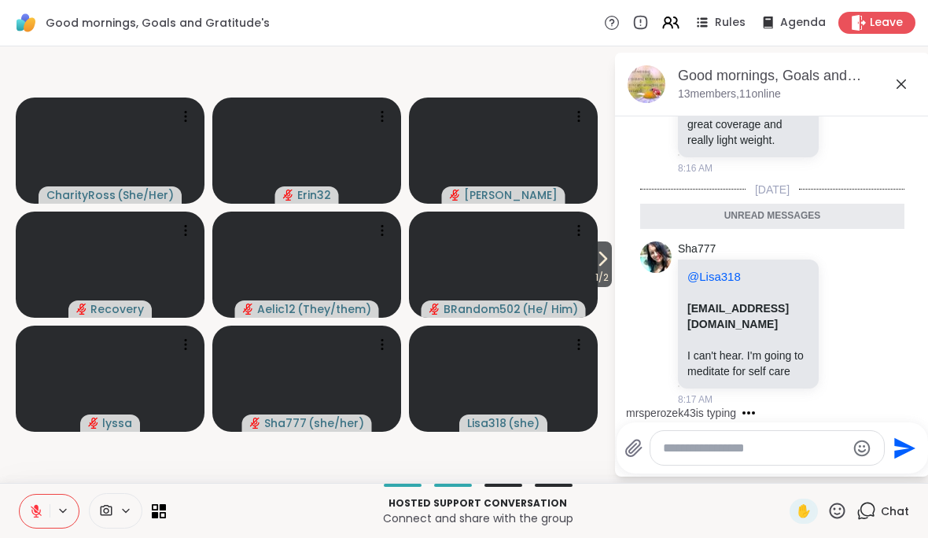
click at [919, 89] on div "Good mornings, Goals and Gratitude's , [DATE] members, 11 online" at bounding box center [772, 85] width 315 height 64
click at [909, 86] on icon at bounding box center [901, 84] width 19 height 19
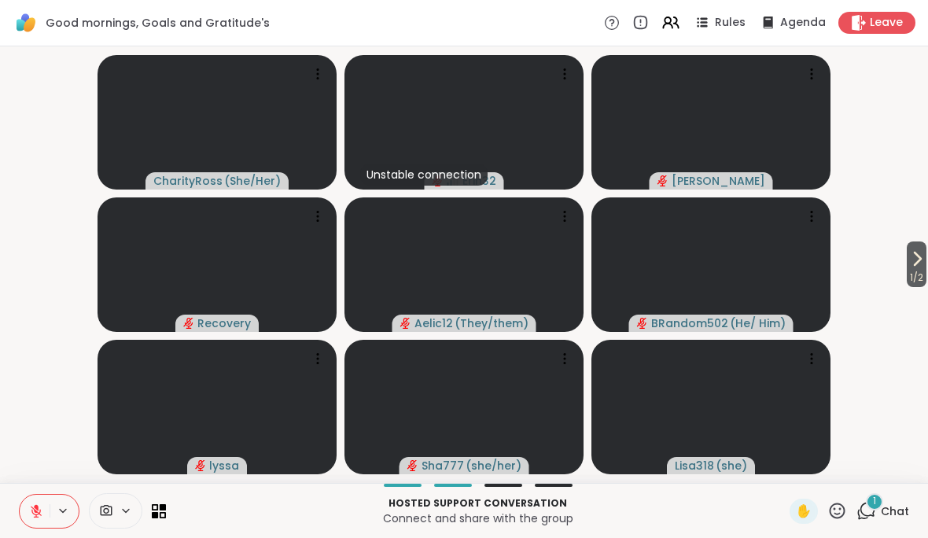
click at [888, 500] on div "1 Chat" at bounding box center [883, 511] width 53 height 25
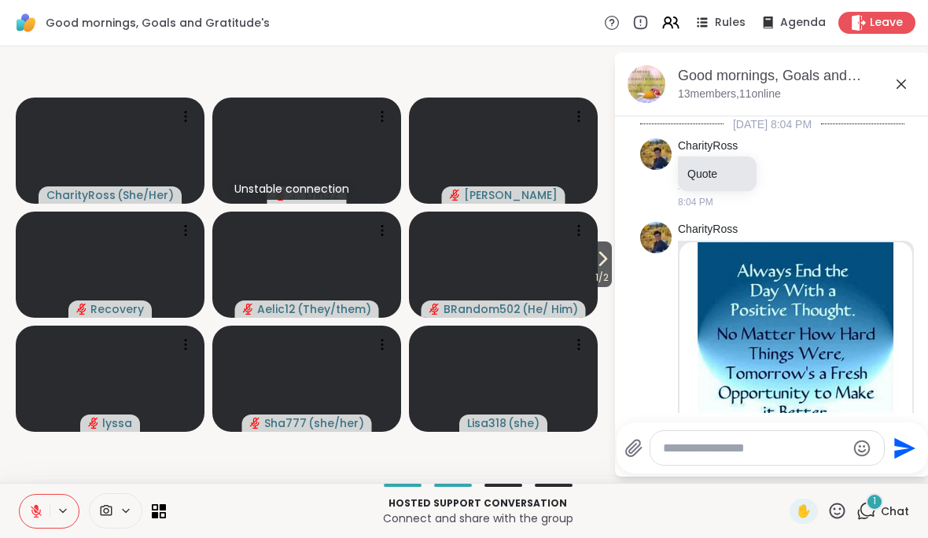
scroll to position [2375, 0]
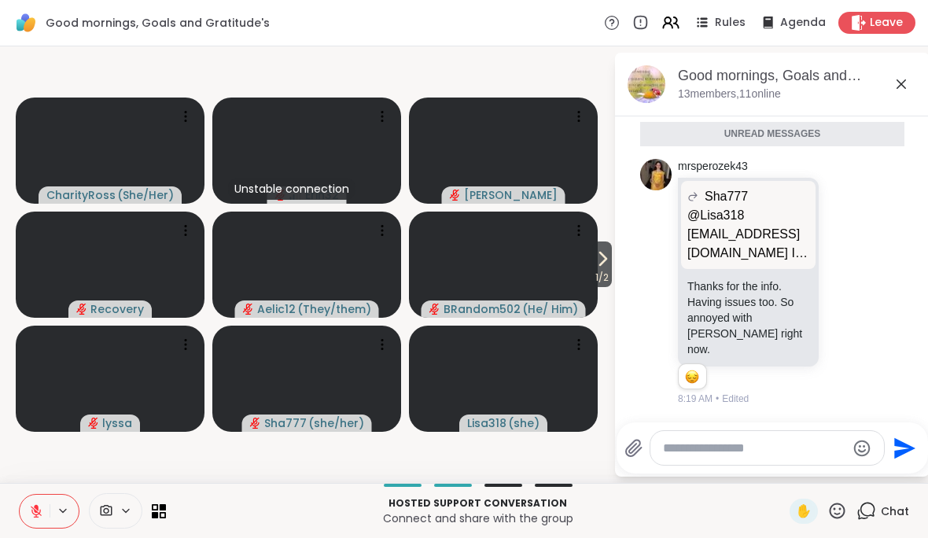
click at [921, 88] on div "Good mornings, Goals and Gratitude's , [DATE] members, 11 online" at bounding box center [772, 85] width 315 height 64
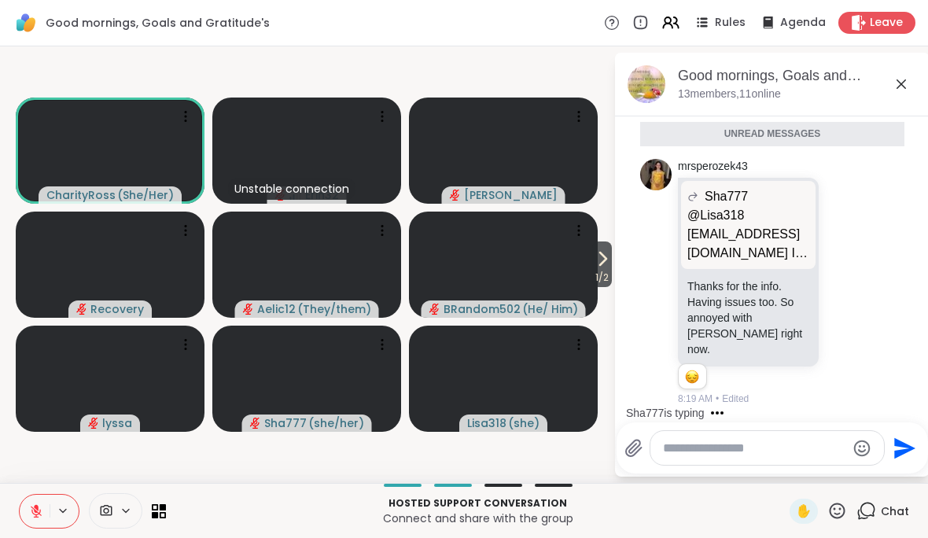
click at [921, 95] on div "Good mornings, Goals and Gratitude's , [DATE] members, 11 online" at bounding box center [772, 85] width 315 height 64
click at [915, 78] on div "Good mornings, Goals and Gratitude's , [DATE]" at bounding box center [797, 76] width 239 height 20
click at [919, 87] on div "Good mornings, Goals and Gratitude's , [DATE] members, 11 online" at bounding box center [772, 85] width 315 height 64
click at [916, 76] on div "Good mornings, Goals and Gratitude's , [DATE]" at bounding box center [797, 76] width 239 height 20
click at [906, 84] on icon at bounding box center [901, 84] width 19 height 19
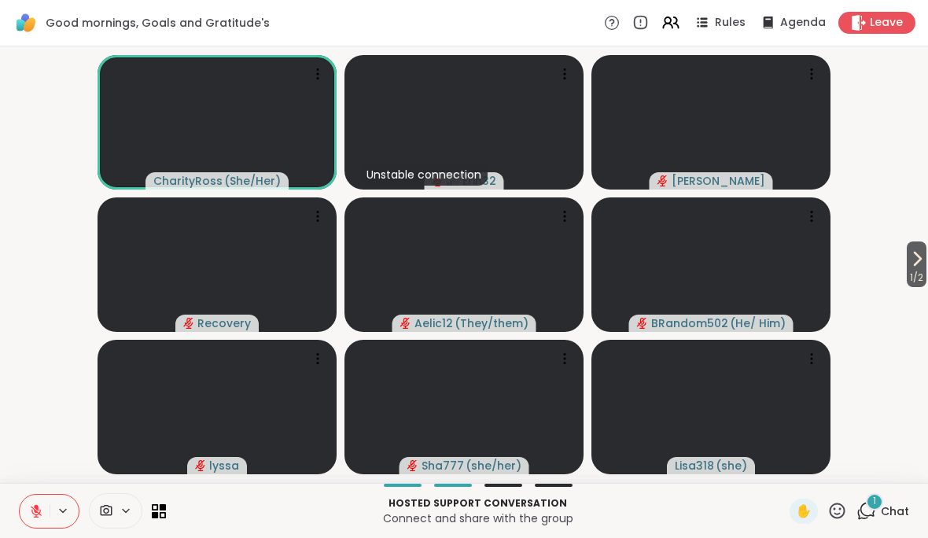
click at [891, 506] on span "Chat" at bounding box center [895, 512] width 28 height 16
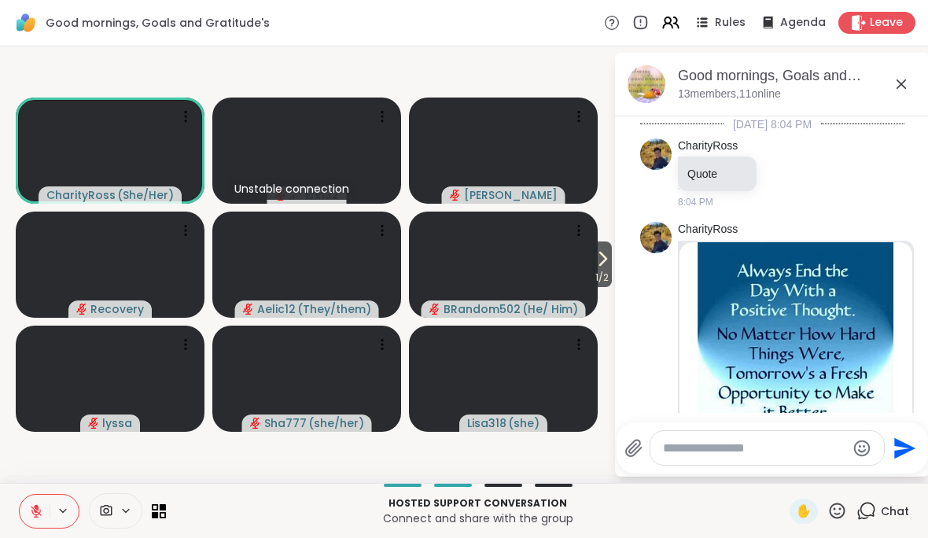
scroll to position [2660, 0]
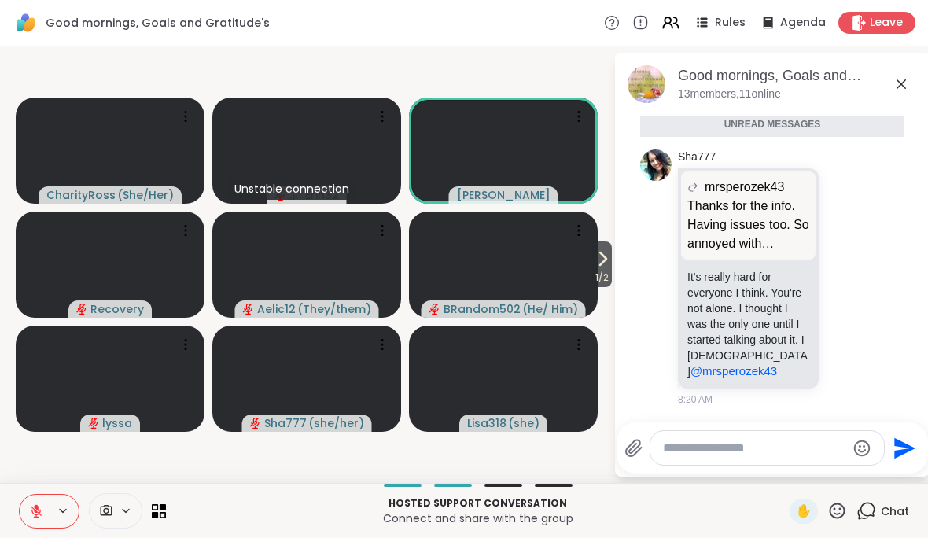
click at [908, 89] on icon at bounding box center [901, 84] width 19 height 19
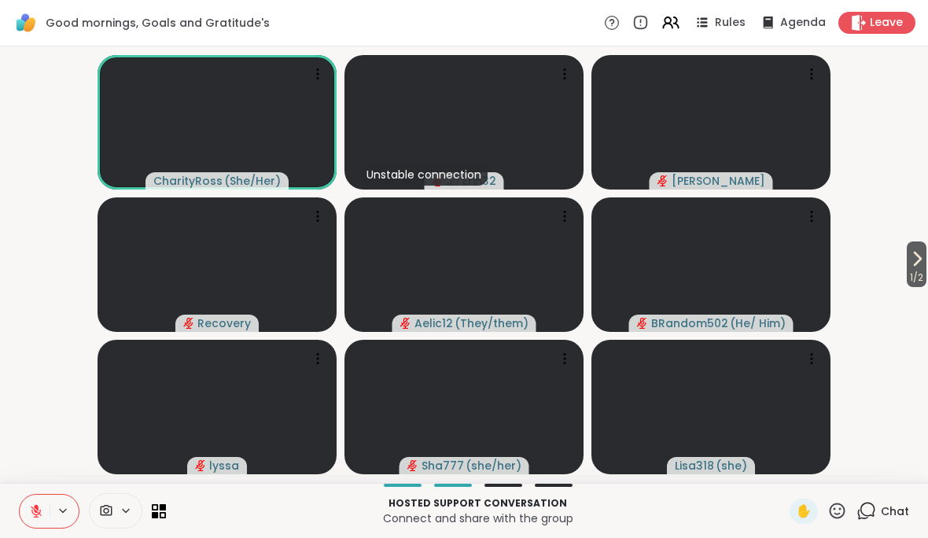
click at [31, 516] on icon at bounding box center [36, 511] width 14 height 14
click at [884, 26] on span "Leave" at bounding box center [886, 23] width 33 height 16
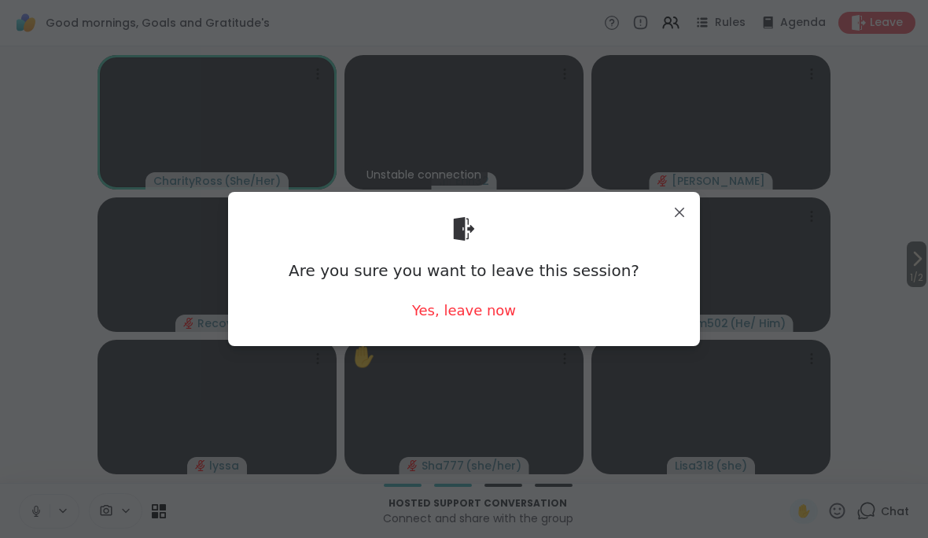
click at [508, 311] on div "Yes, leave now" at bounding box center [464, 311] width 104 height 20
